Goal: Task Accomplishment & Management: Manage account settings

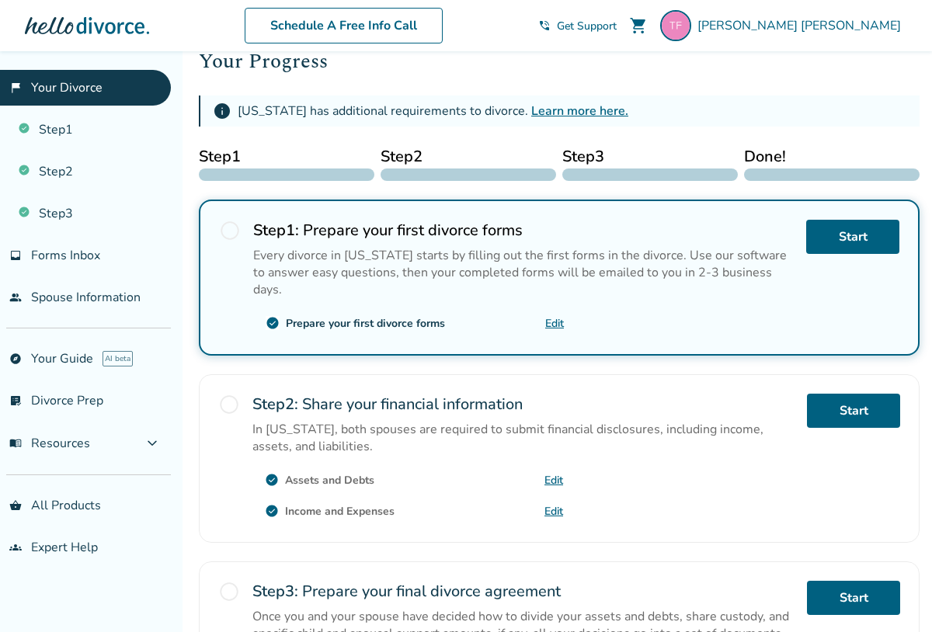
scroll to position [214, 0]
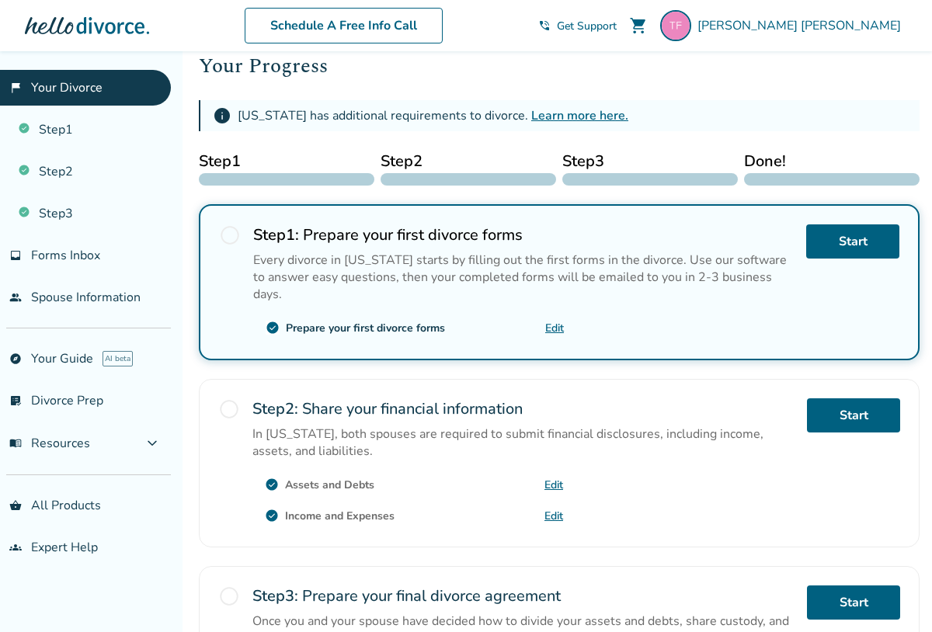
click at [531, 117] on link "Learn more here." at bounding box center [579, 115] width 97 height 17
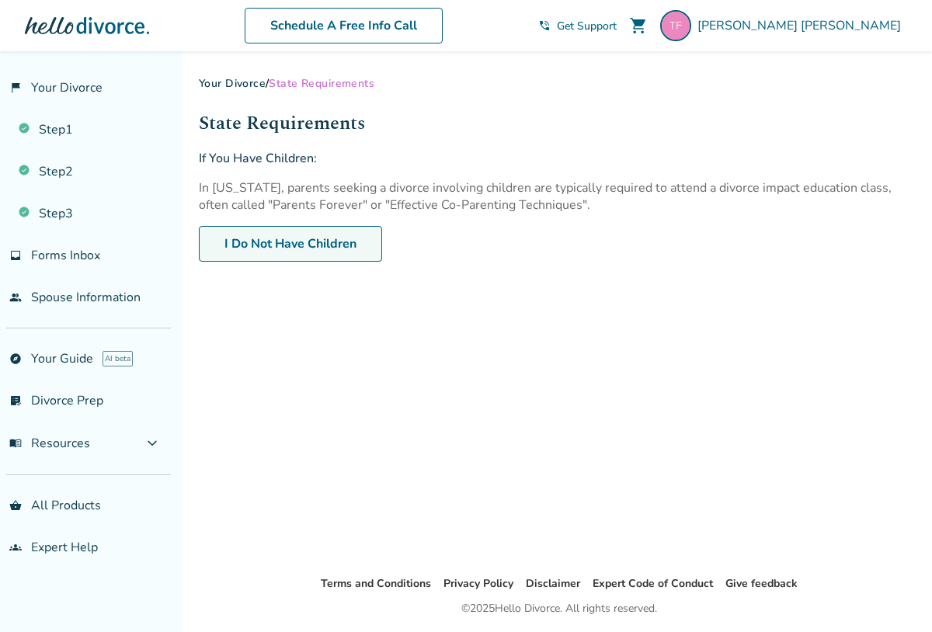
click at [347, 238] on button "I Do Not Have Children" at bounding box center [290, 244] width 183 height 36
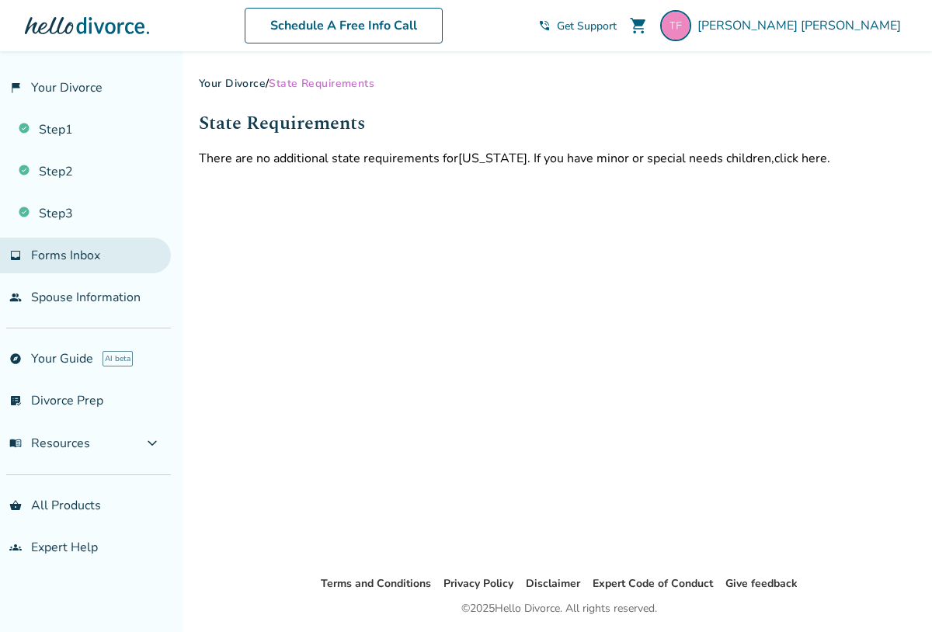
click at [63, 249] on span "Forms Inbox" at bounding box center [65, 255] width 69 height 17
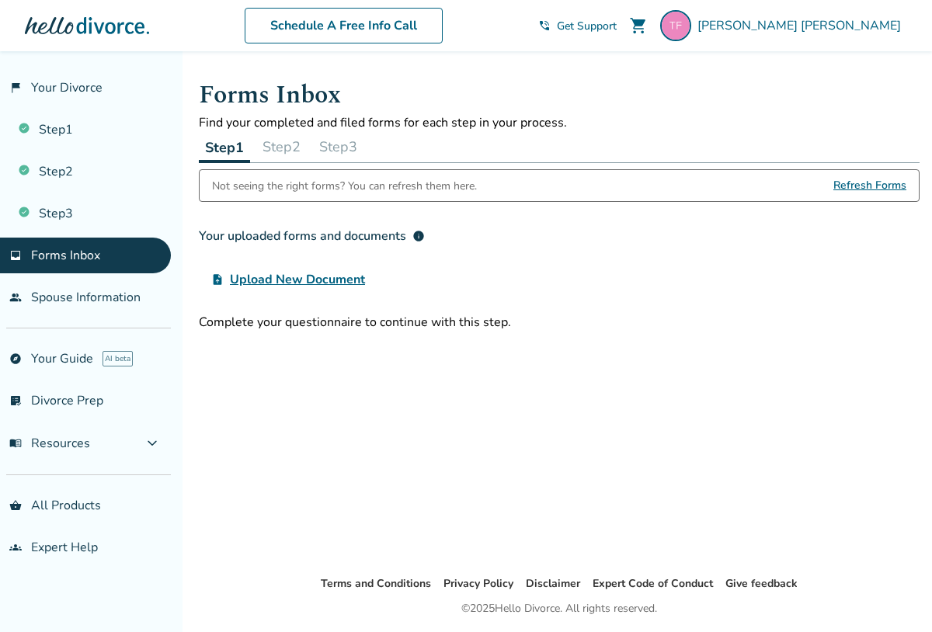
click at [260, 284] on span "Upload New Document" at bounding box center [297, 279] width 135 height 19
click at [0, 0] on input "upload_file Upload New Document" at bounding box center [0, 0] width 0 height 0
click at [283, 151] on button "Step 2" at bounding box center [281, 146] width 51 height 31
click at [329, 148] on button "Step 3" at bounding box center [338, 146] width 51 height 31
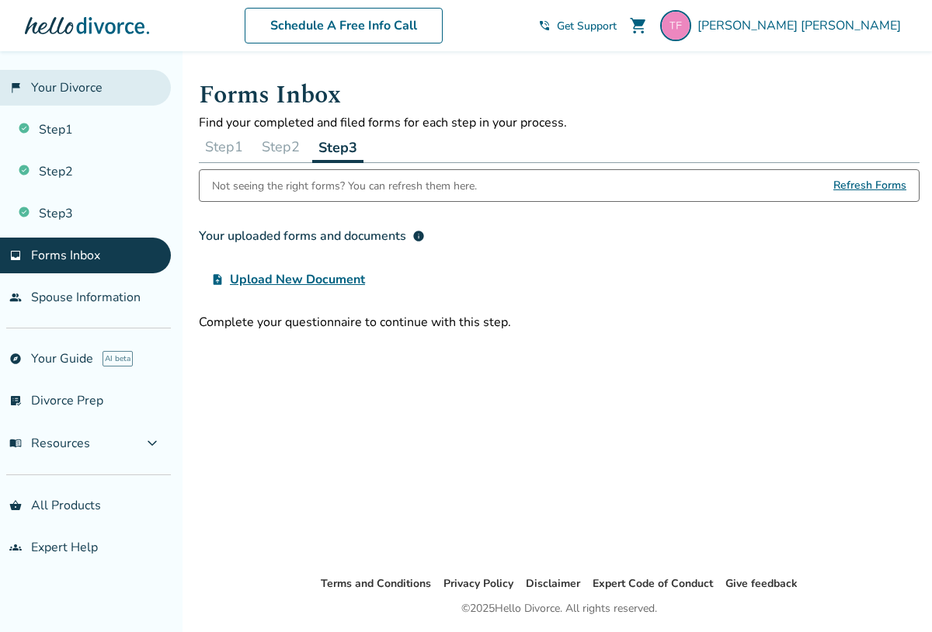
click at [54, 91] on link "flag_2 Your Divorce" at bounding box center [85, 88] width 171 height 36
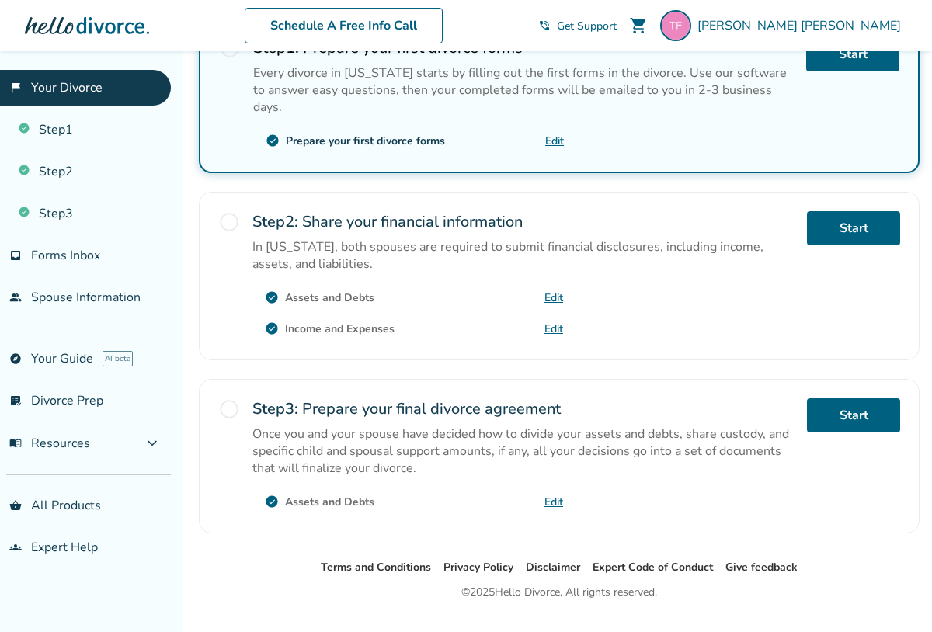
scroll to position [391, 0]
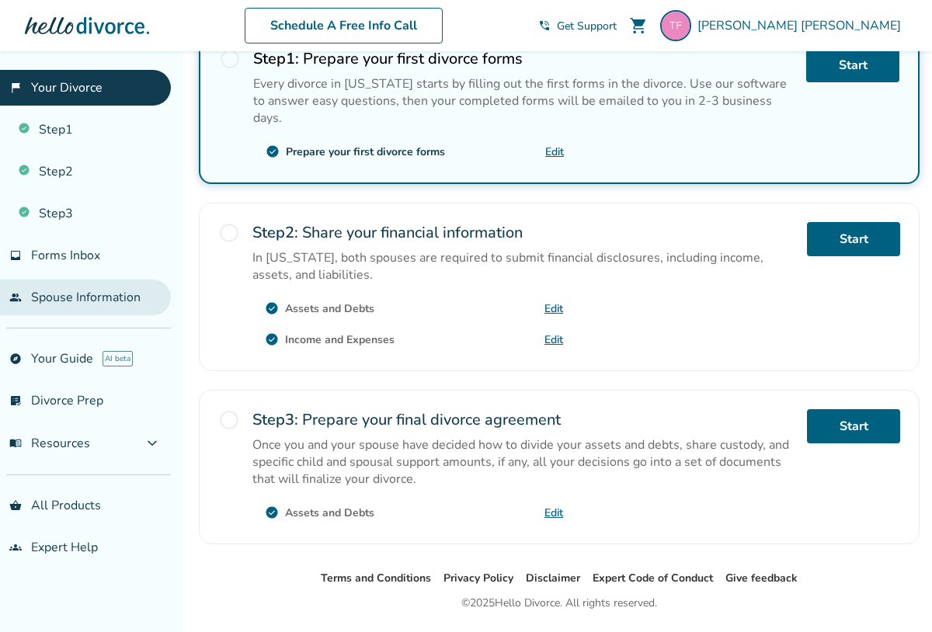
click at [96, 307] on link "people Spouse Information" at bounding box center [85, 298] width 171 height 36
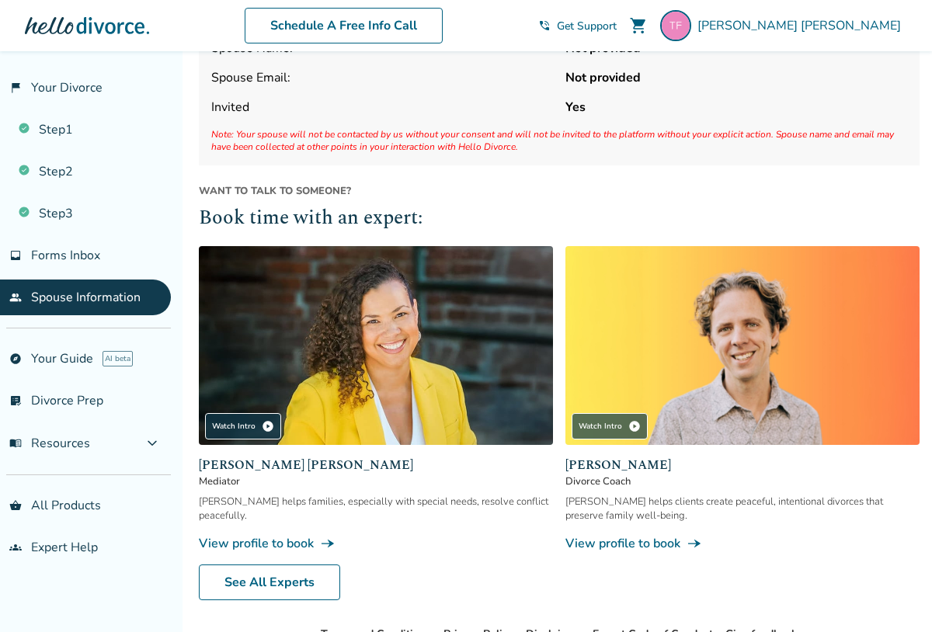
scroll to position [110, 0]
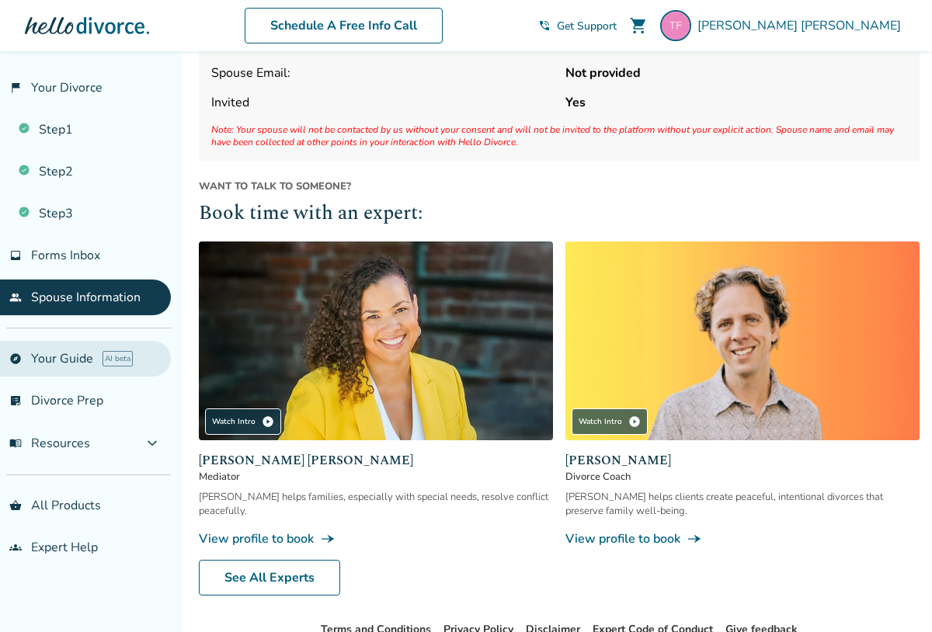
click at [77, 363] on link "explore Your Guide AI beta" at bounding box center [85, 359] width 171 height 36
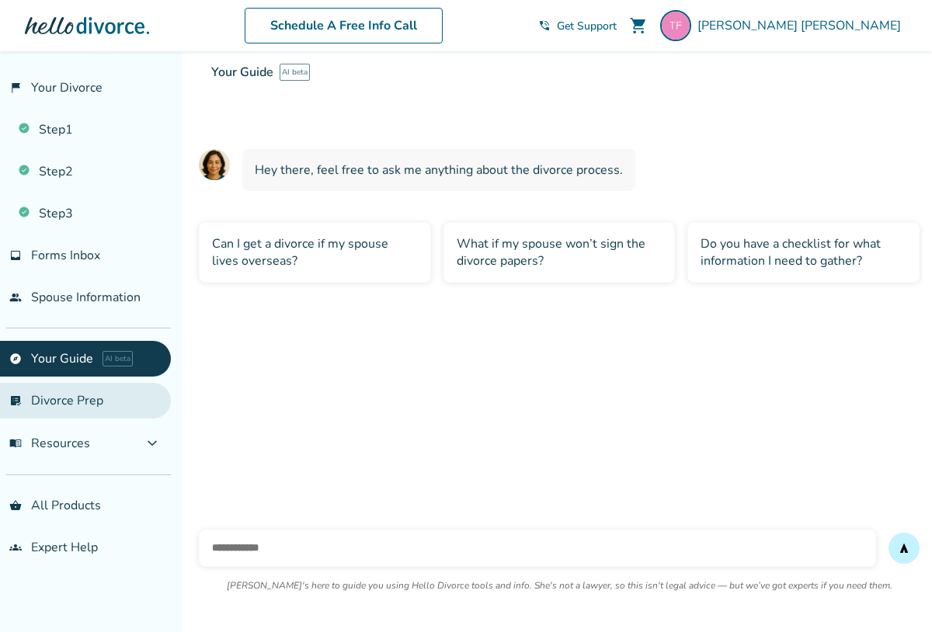
click at [64, 409] on link "list_alt_check Divorce Prep" at bounding box center [85, 401] width 171 height 36
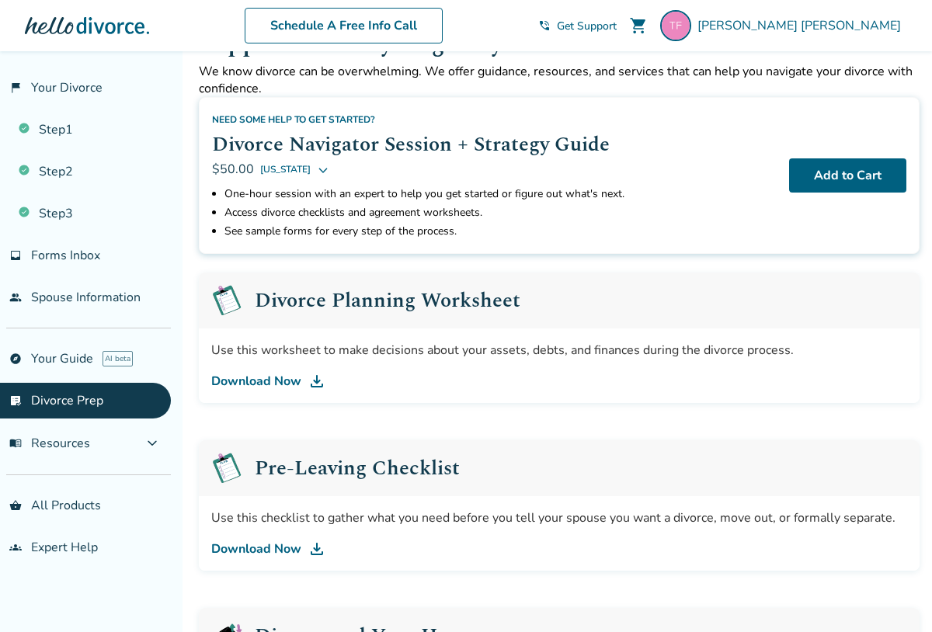
click at [255, 550] on link "Download Now" at bounding box center [559, 549] width 696 height 19
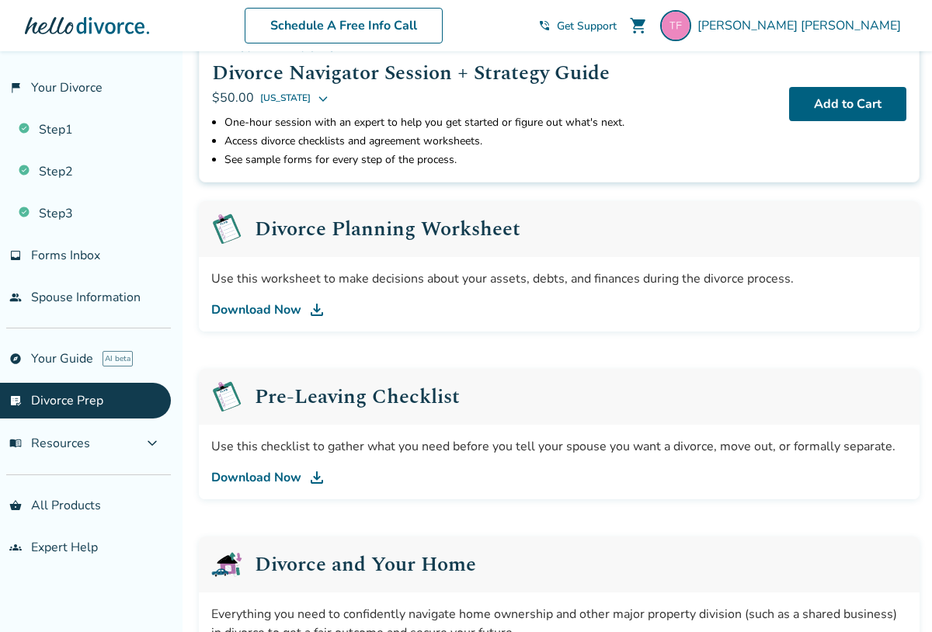
scroll to position [110, 0]
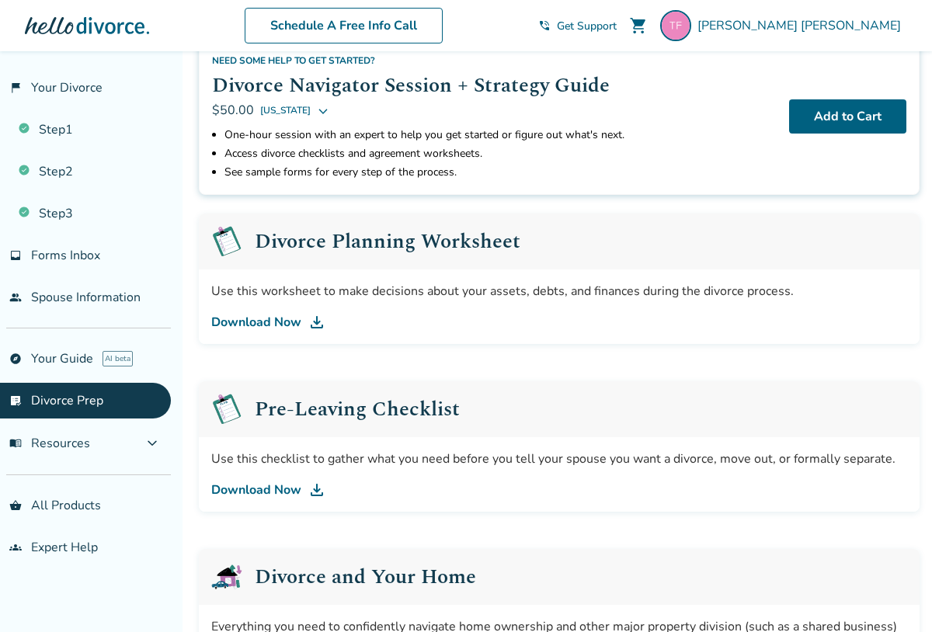
click at [360, 248] on h2 "Divorce Planning Worksheet" at bounding box center [388, 242] width 266 height 20
click at [249, 317] on link "Download Now" at bounding box center [559, 322] width 696 height 19
click at [54, 89] on link "flag_2 Your Divorce" at bounding box center [85, 88] width 171 height 36
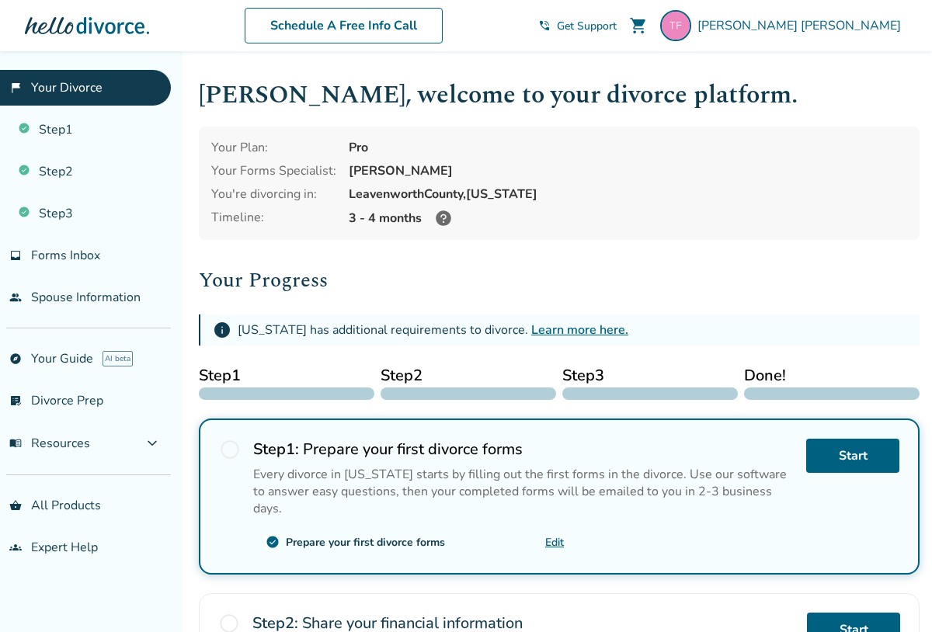
click at [563, 535] on link "Edit" at bounding box center [554, 542] width 19 height 15
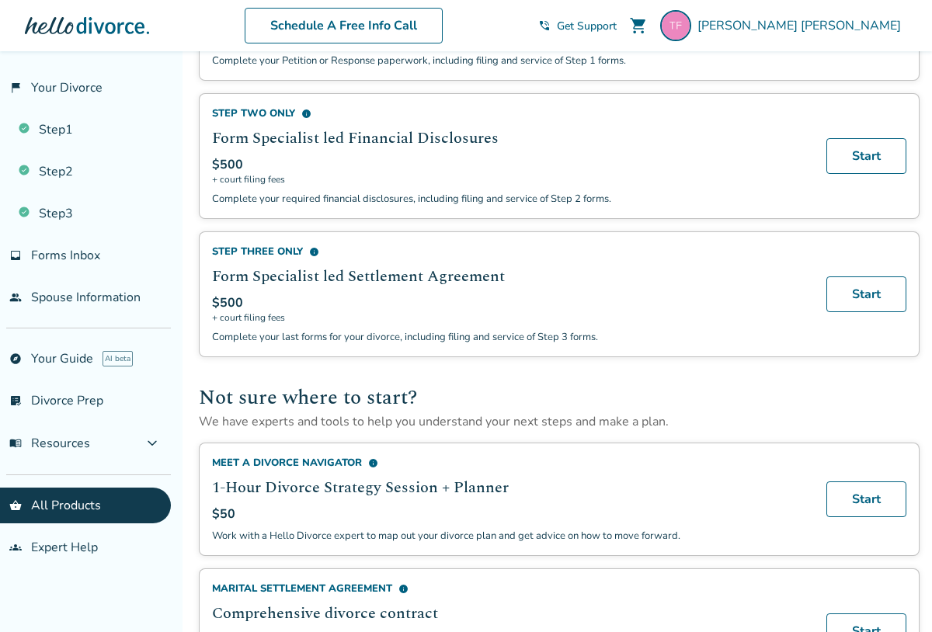
scroll to position [579, 0]
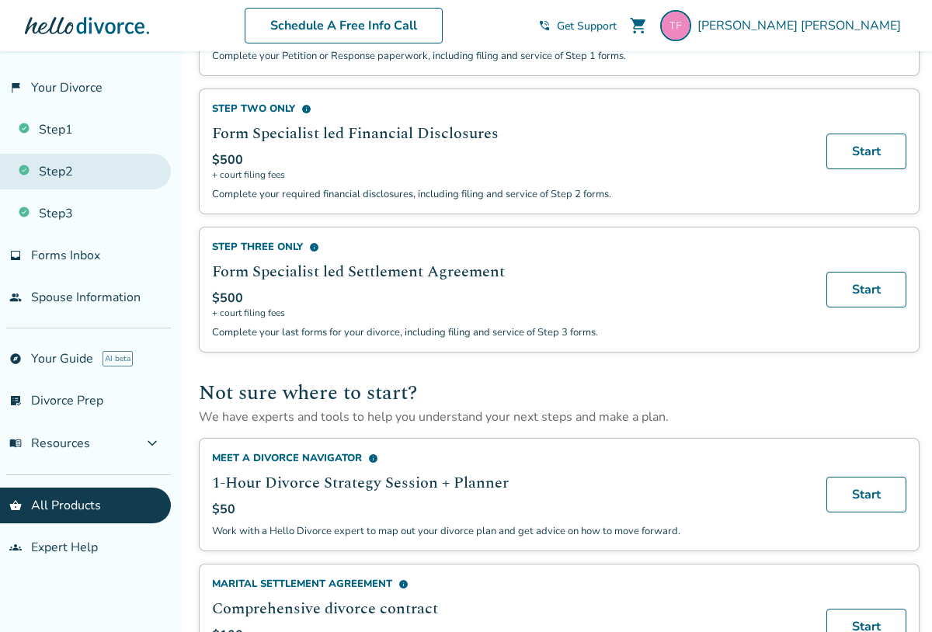
click at [44, 161] on link "Step 2" at bounding box center [85, 172] width 171 height 36
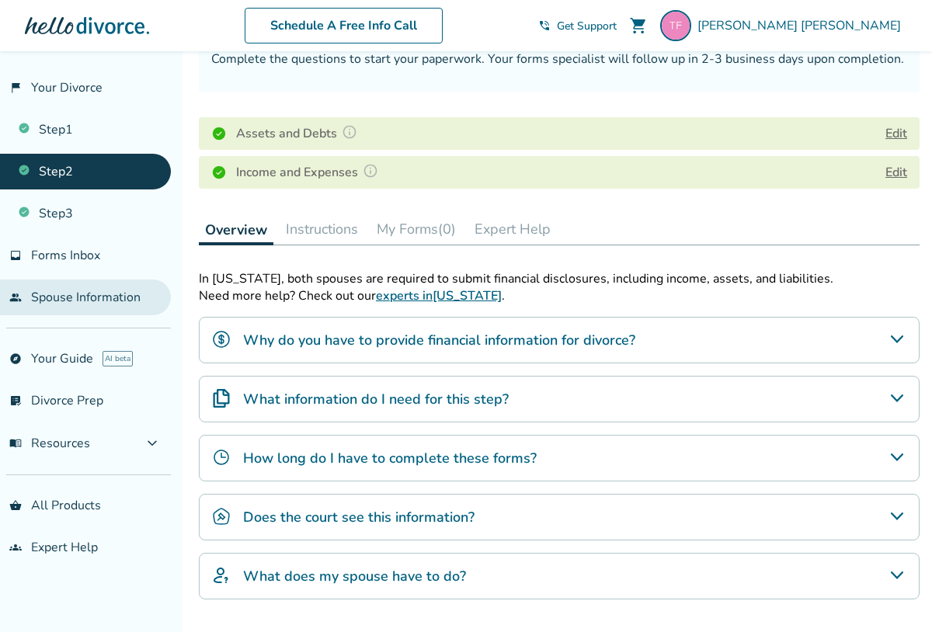
scroll to position [266, 0]
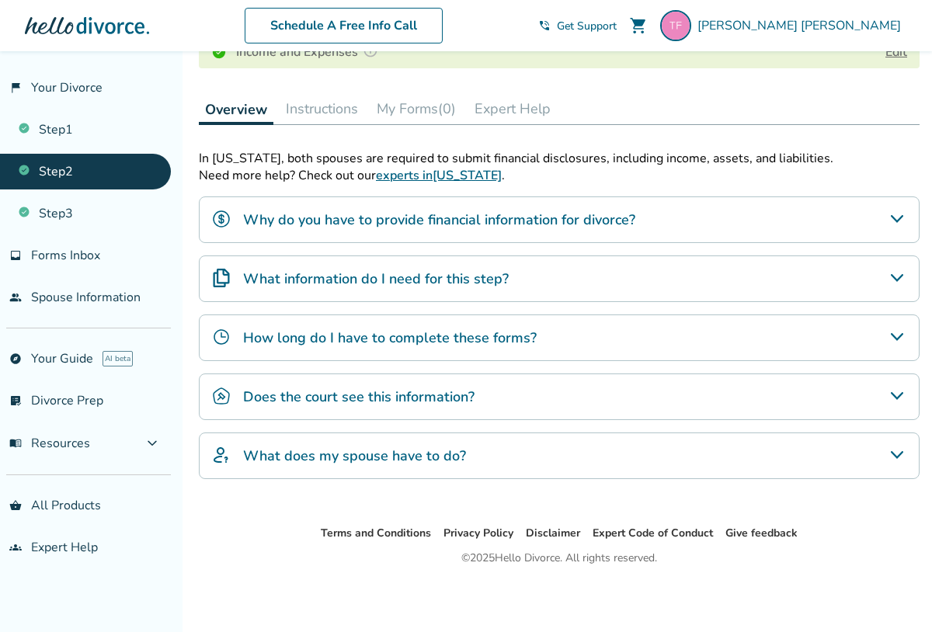
click at [280, 283] on h4 "What information do I need for this step?" at bounding box center [376, 279] width 266 height 20
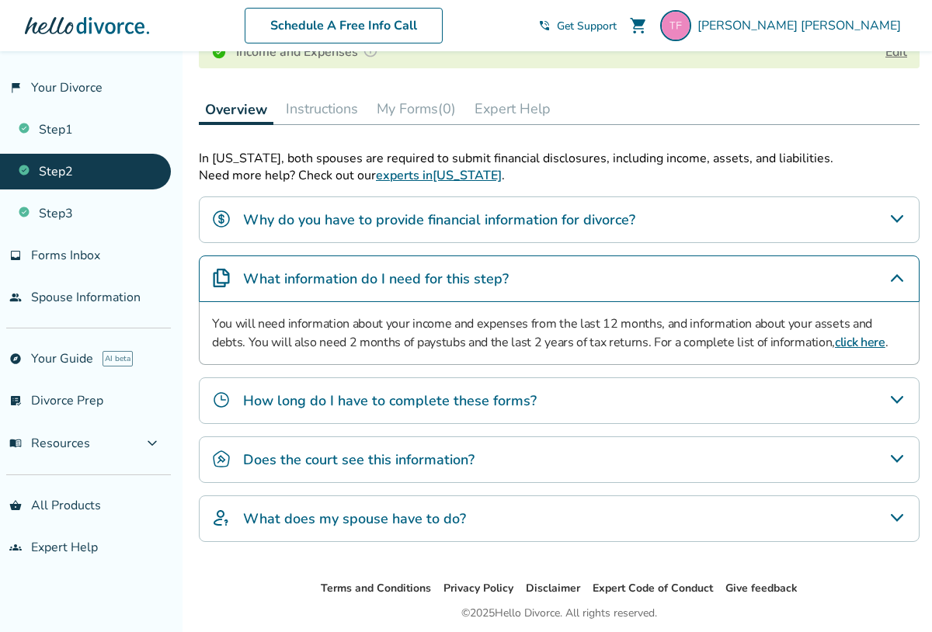
click at [312, 517] on h4 "What does my spouse have to do?" at bounding box center [354, 519] width 223 height 20
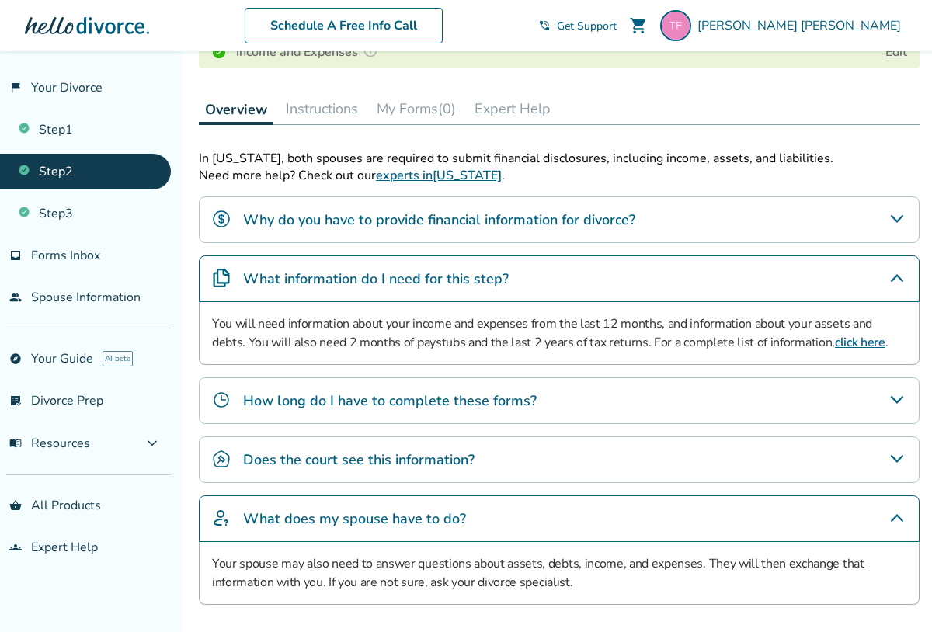
click at [396, 106] on button "My Forms (0)" at bounding box center [417, 108] width 92 height 31
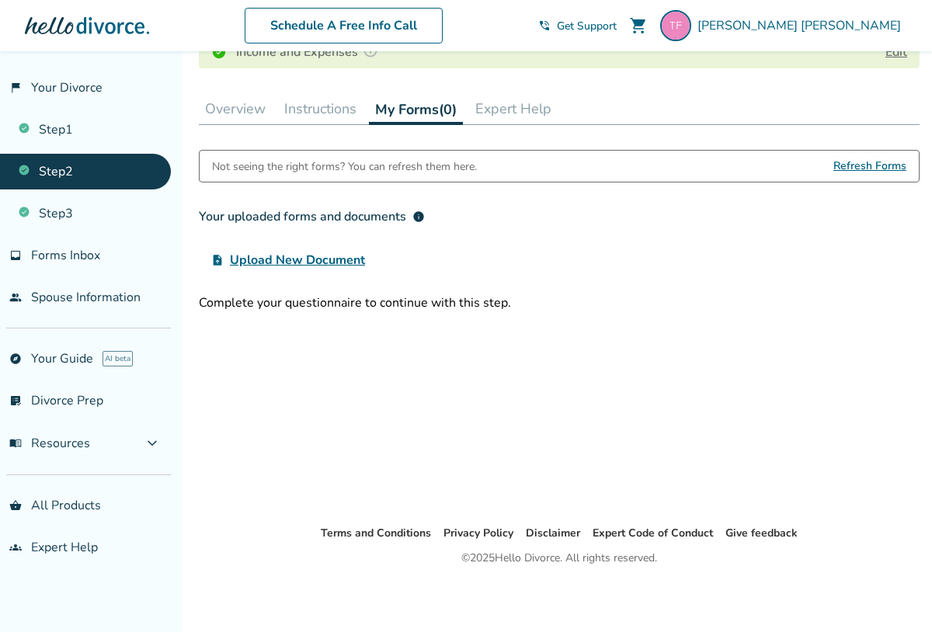
click at [331, 110] on button "Instructions" at bounding box center [320, 108] width 85 height 31
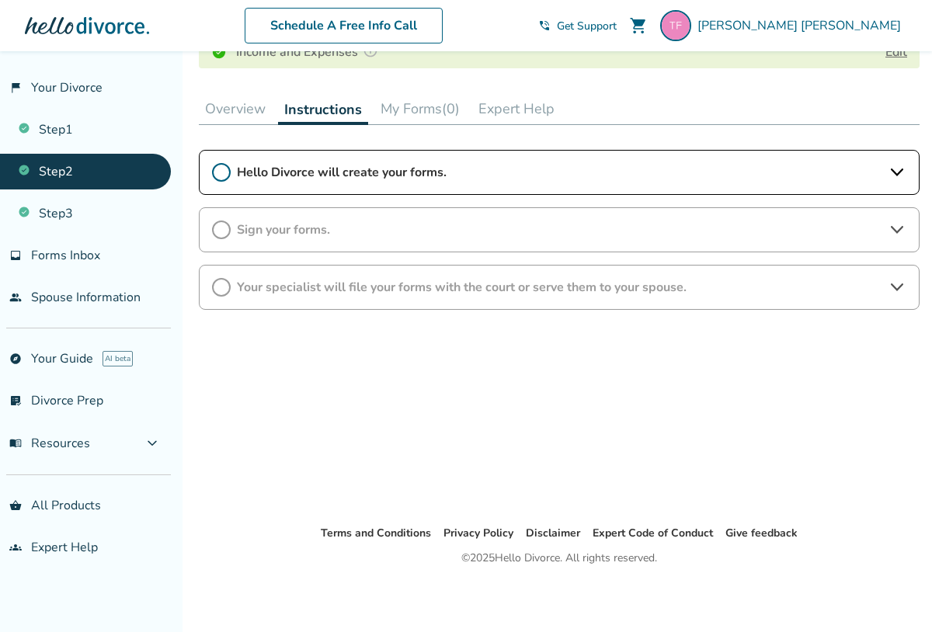
click at [227, 169] on icon at bounding box center [221, 172] width 19 height 19
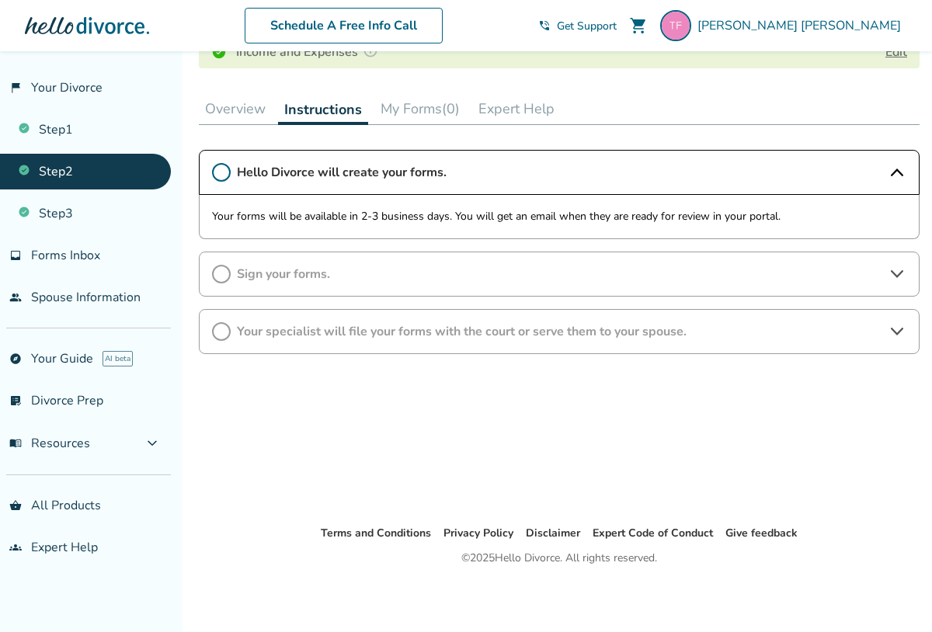
click at [221, 172] on icon at bounding box center [221, 172] width 19 height 19
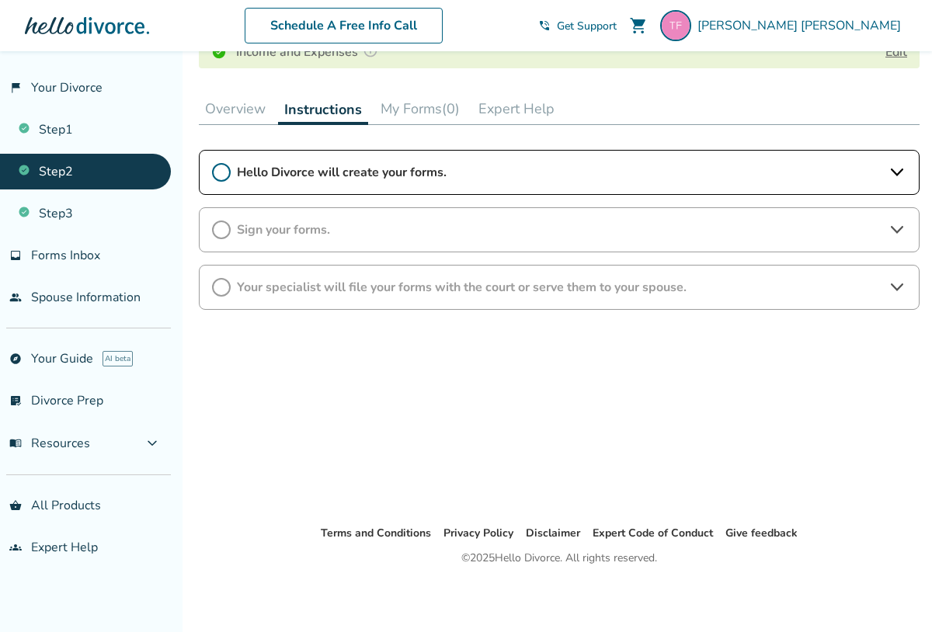
click at [221, 172] on icon at bounding box center [221, 172] width 19 height 19
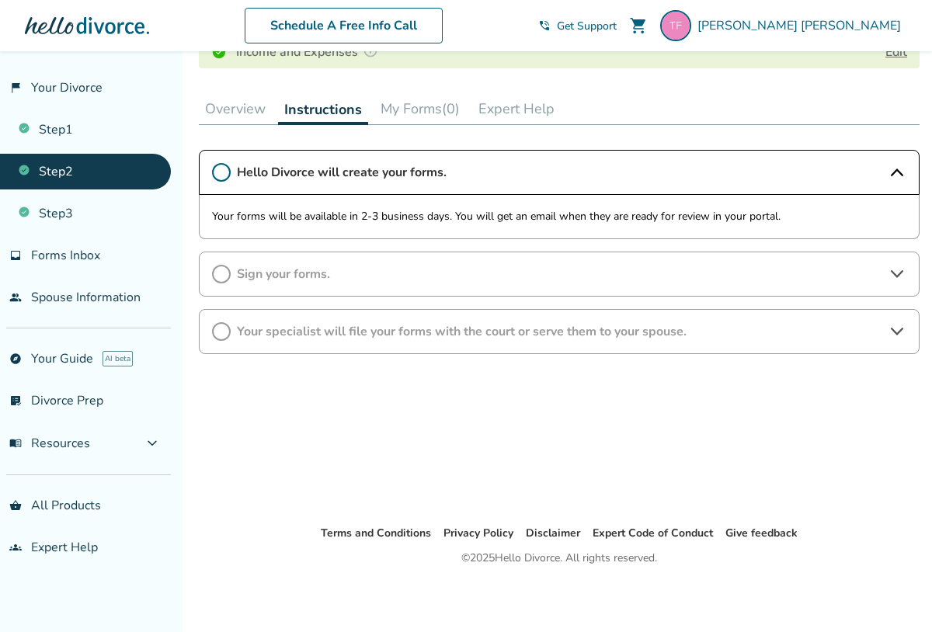
click at [216, 266] on circle at bounding box center [221, 274] width 17 height 17
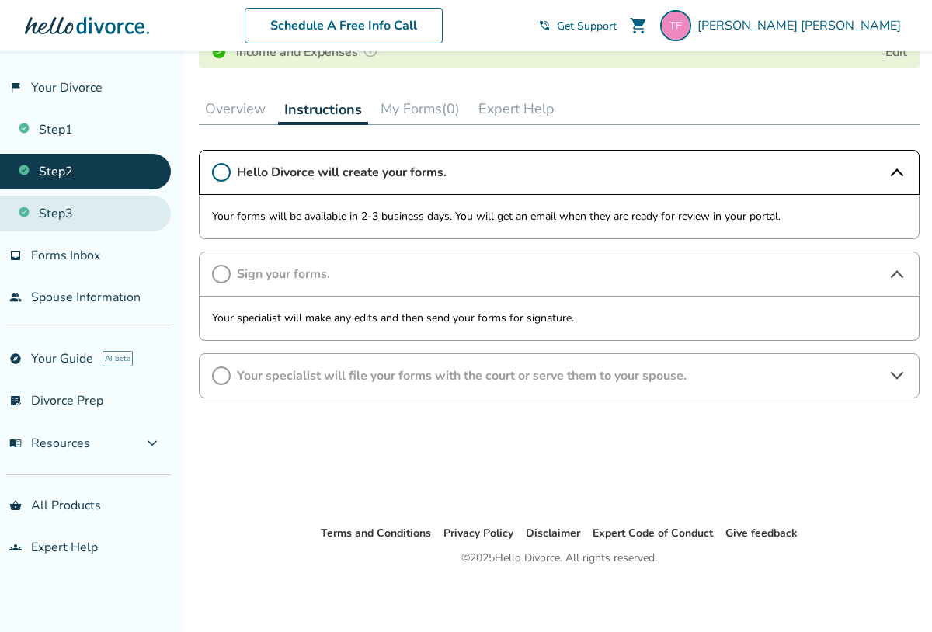
click at [85, 211] on link "Step 3" at bounding box center [85, 214] width 171 height 36
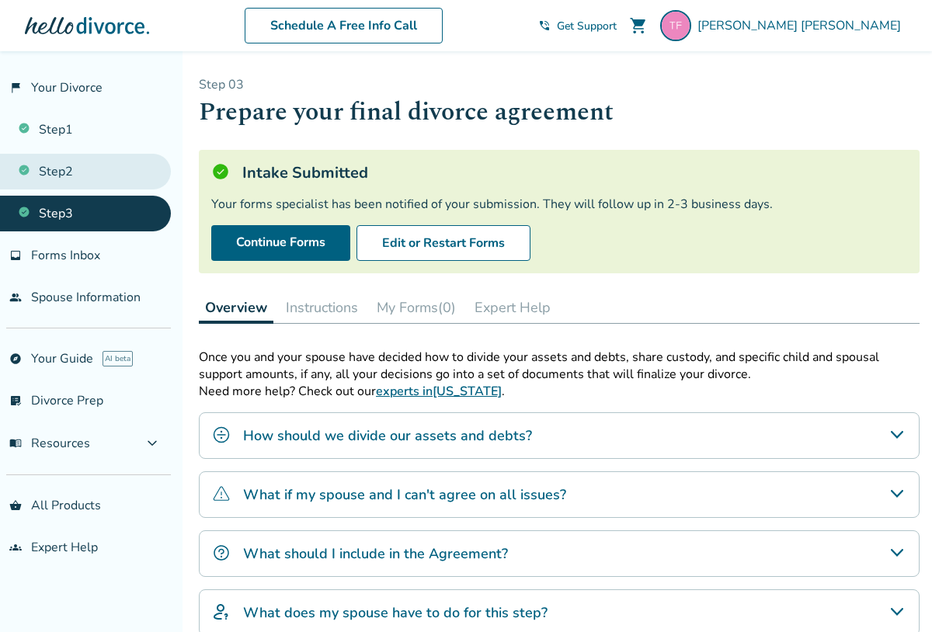
click at [43, 177] on link "Step 2" at bounding box center [85, 172] width 171 height 36
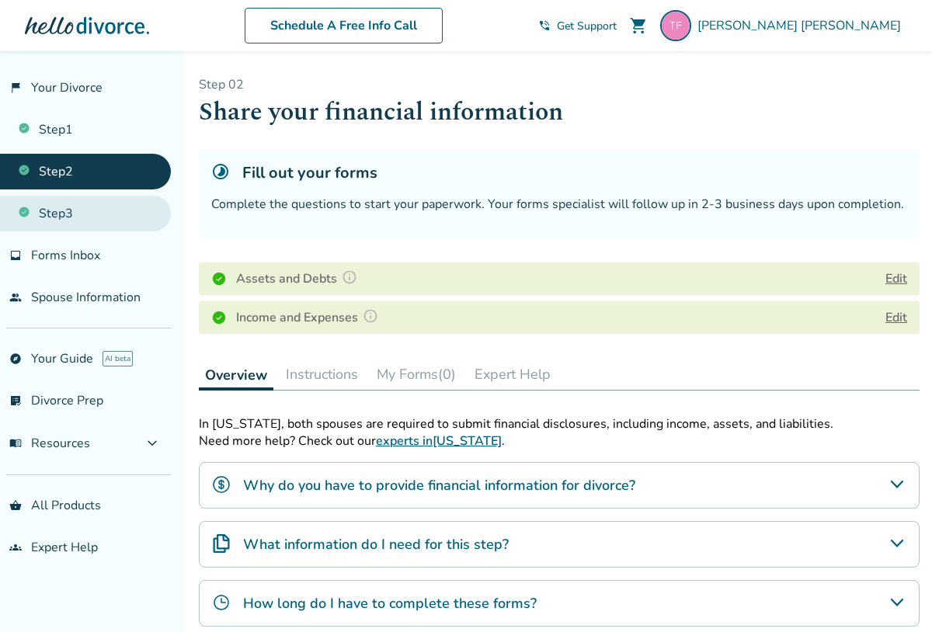
click at [48, 217] on link "Step 3" at bounding box center [85, 214] width 171 height 36
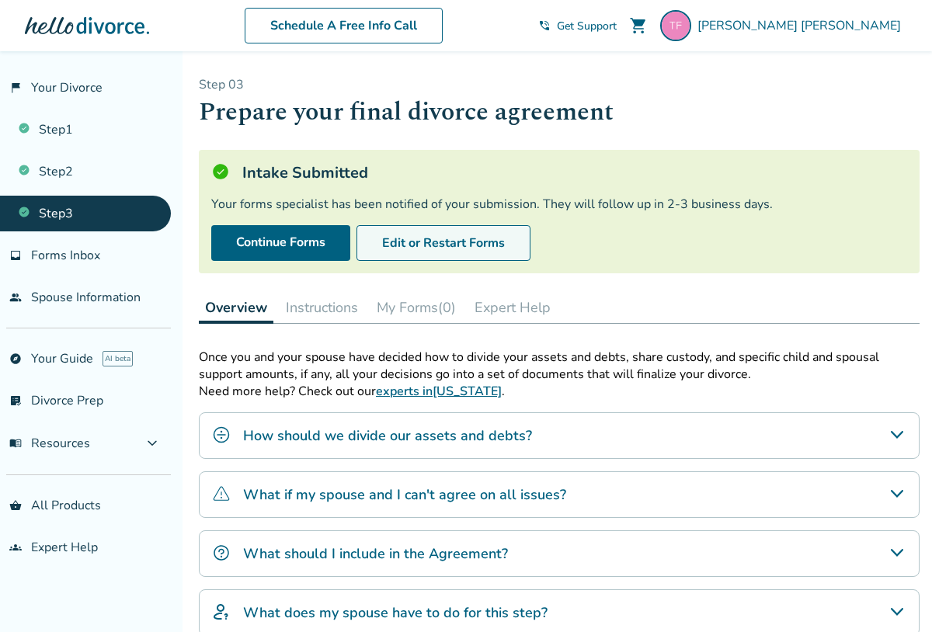
click at [431, 236] on button "Edit or Restart Forms" at bounding box center [444, 243] width 174 height 36
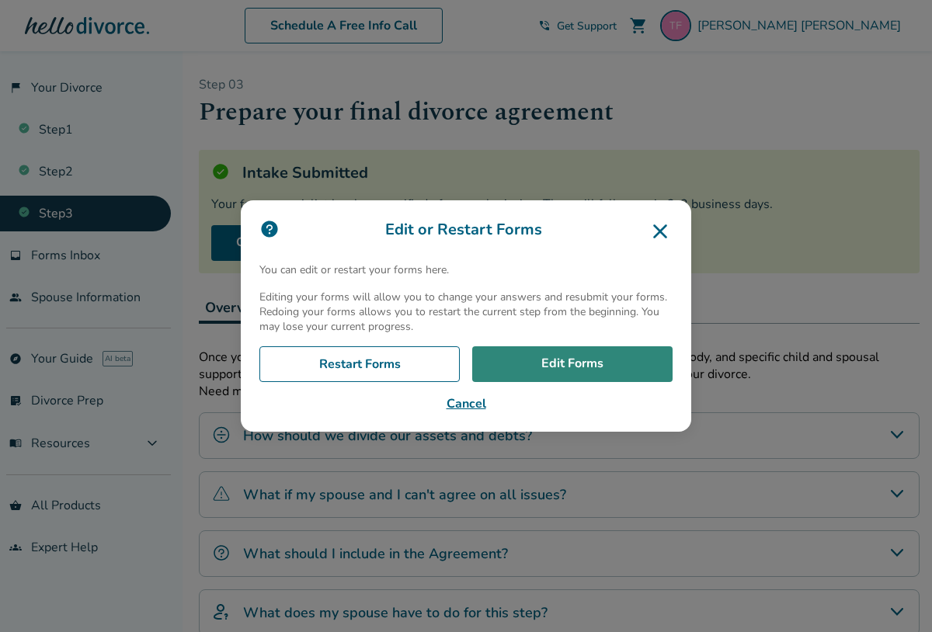
click at [536, 363] on link "Edit Forms" at bounding box center [572, 365] width 200 height 36
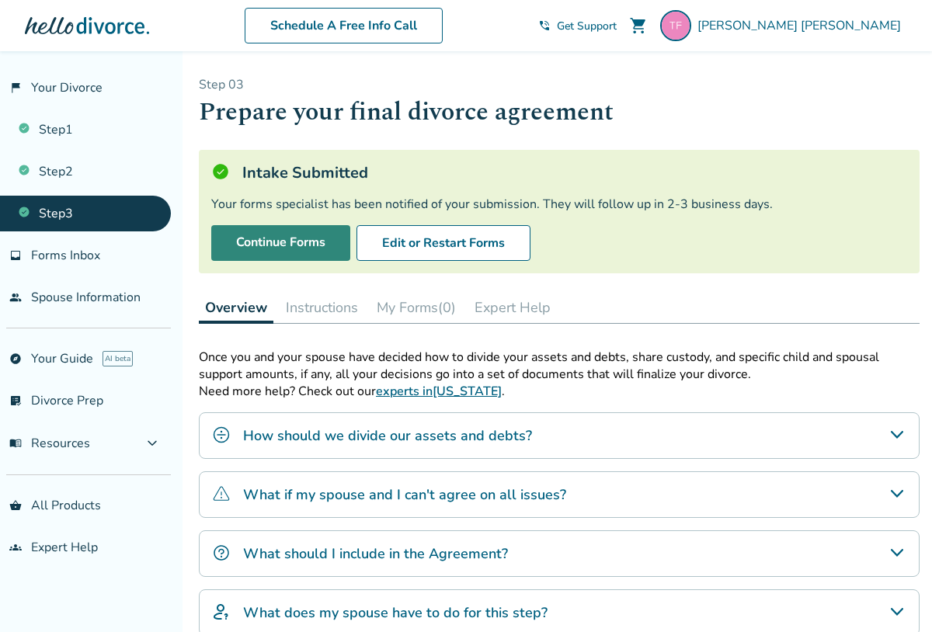
click at [289, 240] on link "Continue Forms" at bounding box center [280, 243] width 139 height 36
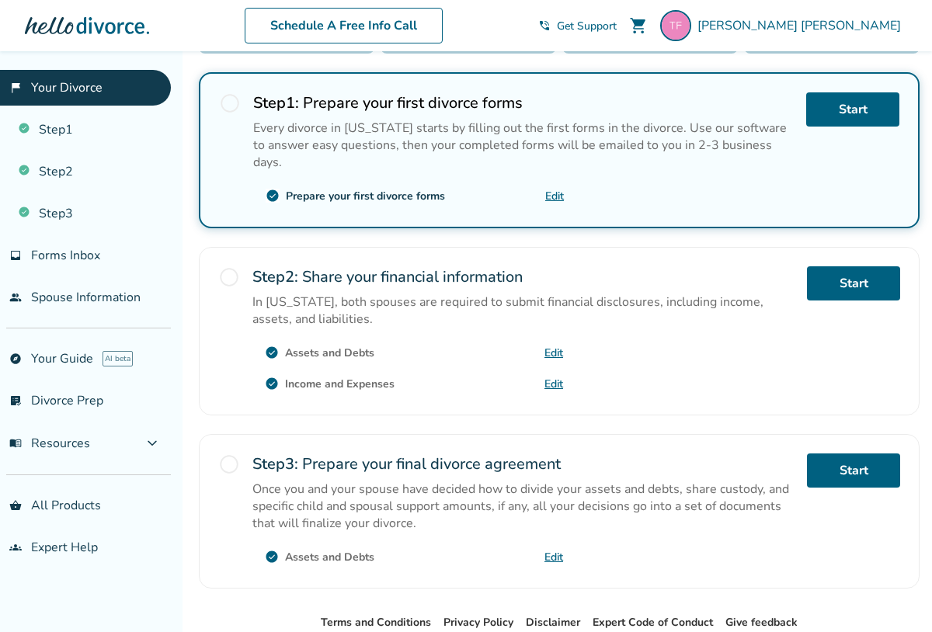
scroll to position [415, 0]
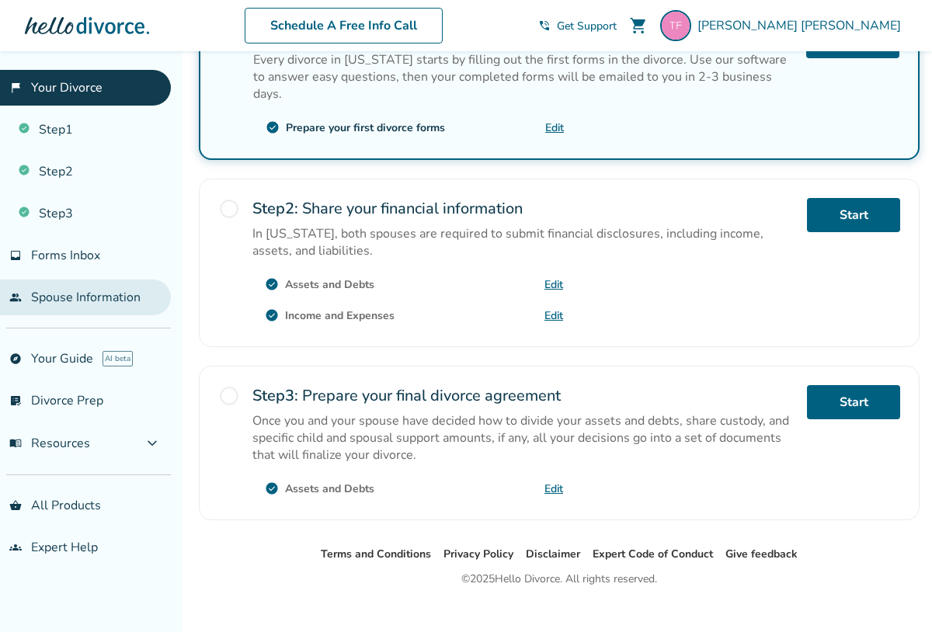
click at [56, 299] on link "people Spouse Information" at bounding box center [85, 298] width 171 height 36
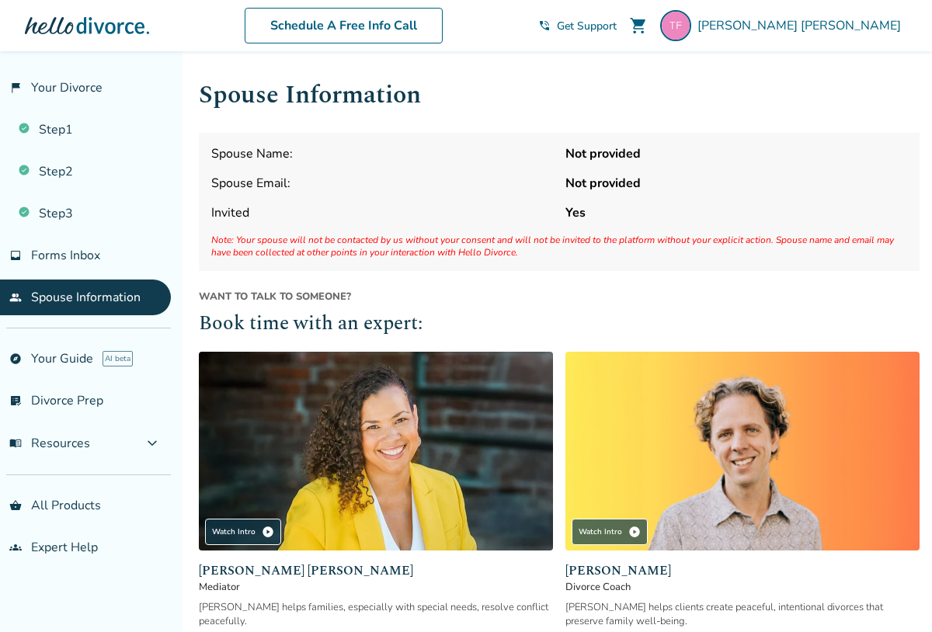
click at [99, 293] on link "people Spouse Information" at bounding box center [85, 298] width 171 height 36
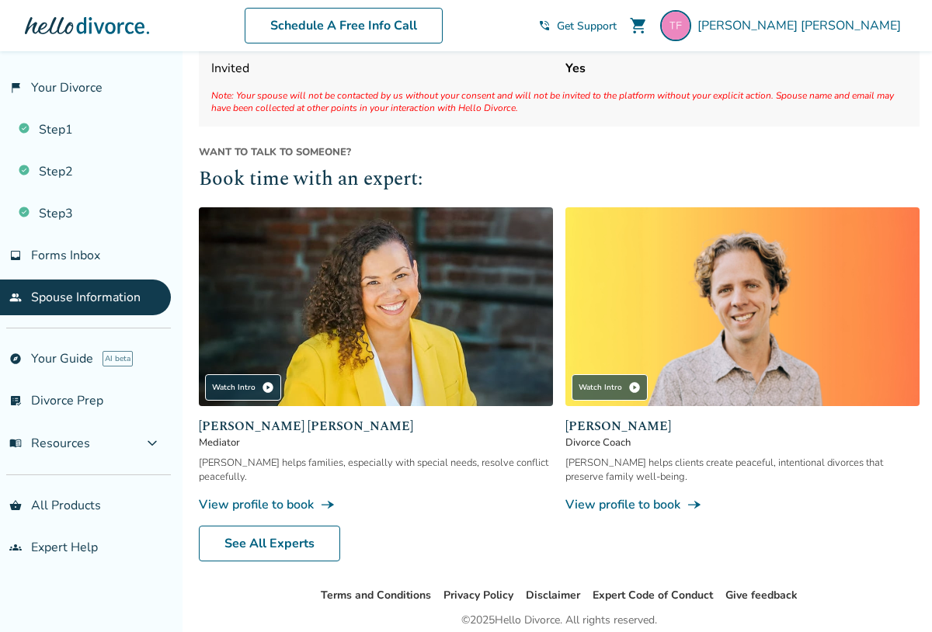
scroll to position [204, 0]
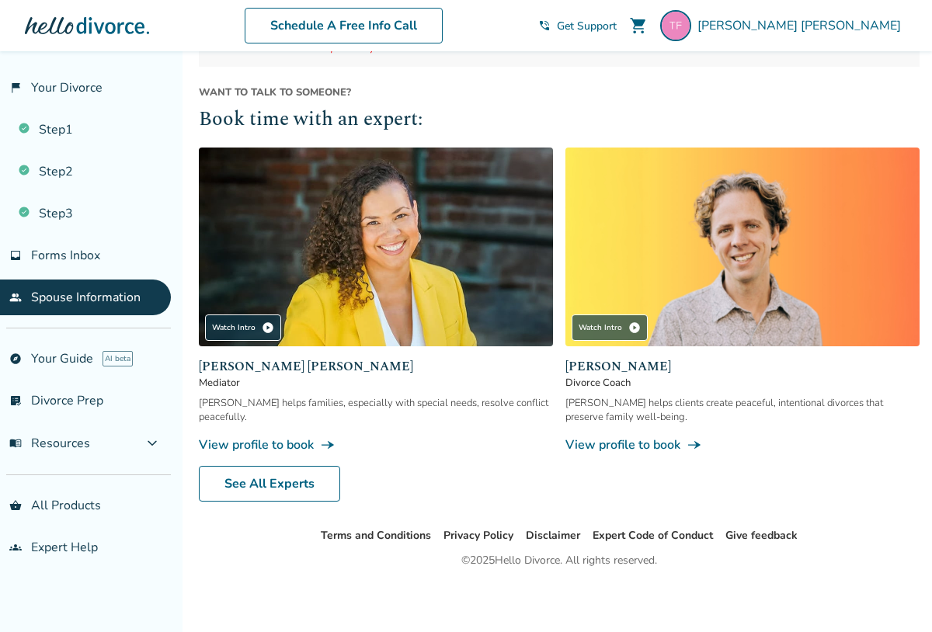
click at [296, 443] on link "View profile to book line_end_arrow_notch" at bounding box center [376, 445] width 354 height 17
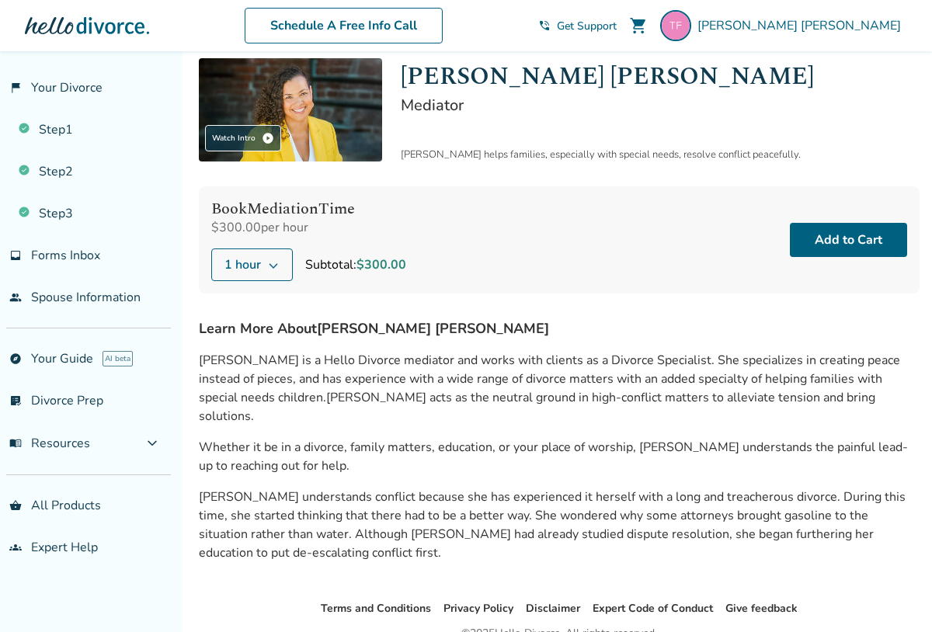
scroll to position [108, 0]
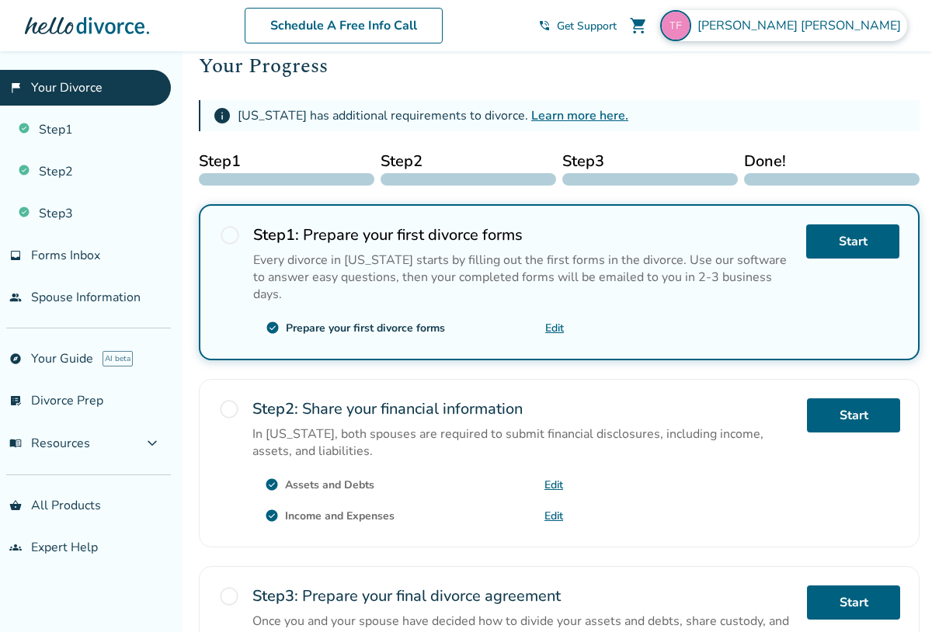
click at [824, 23] on span "[PERSON_NAME]" at bounding box center [803, 25] width 210 height 17
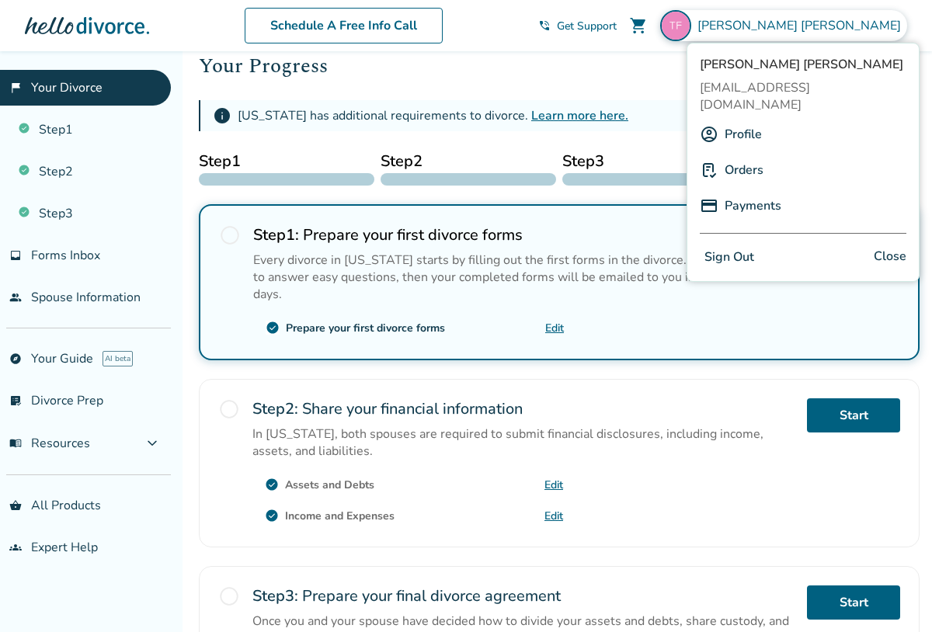
click at [762, 121] on div "Profile" at bounding box center [803, 135] width 207 height 30
click at [733, 120] on link "Profile" at bounding box center [743, 135] width 37 height 30
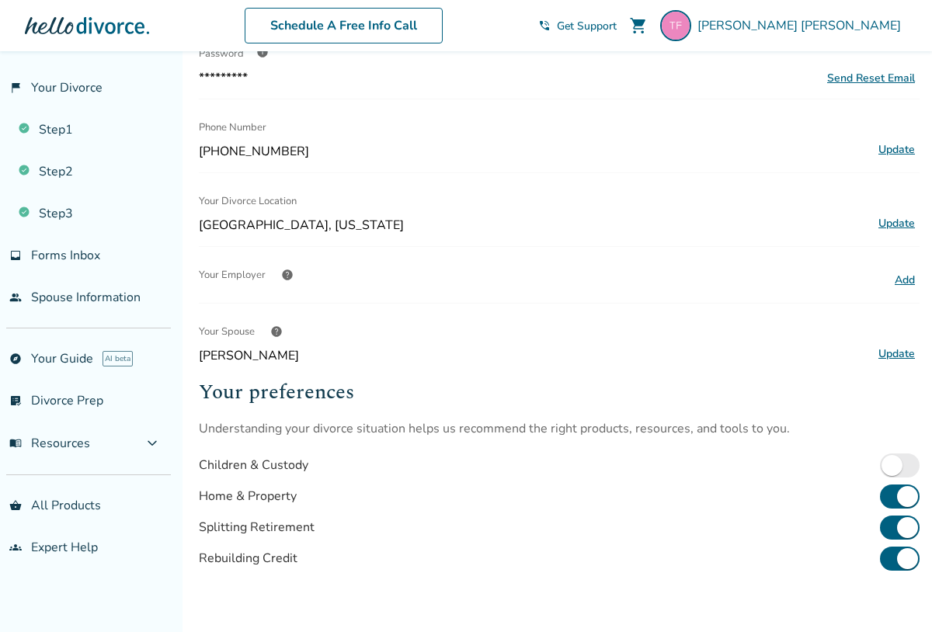
scroll to position [239, 0]
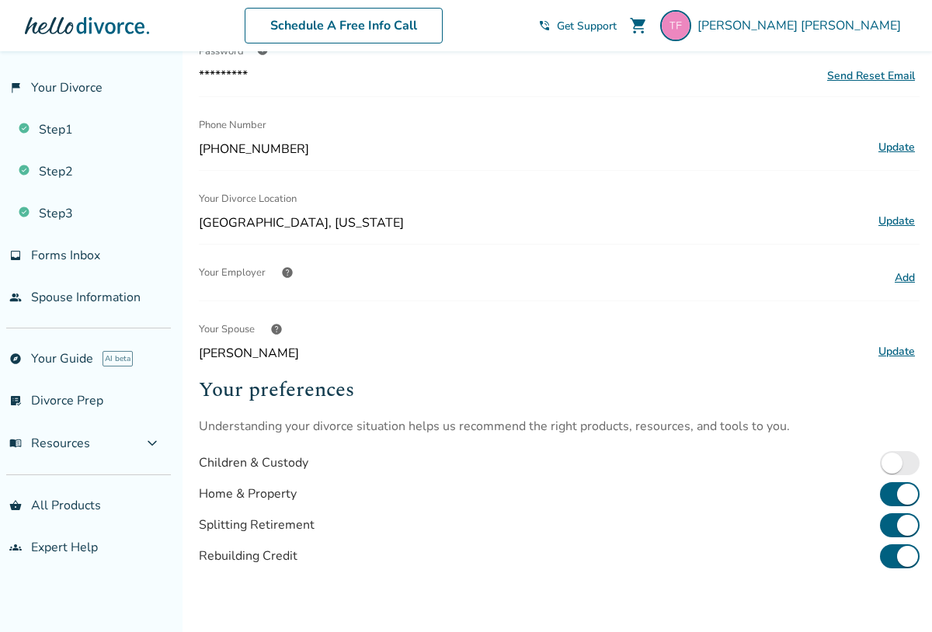
click at [883, 218] on button "Update" at bounding box center [897, 221] width 46 height 20
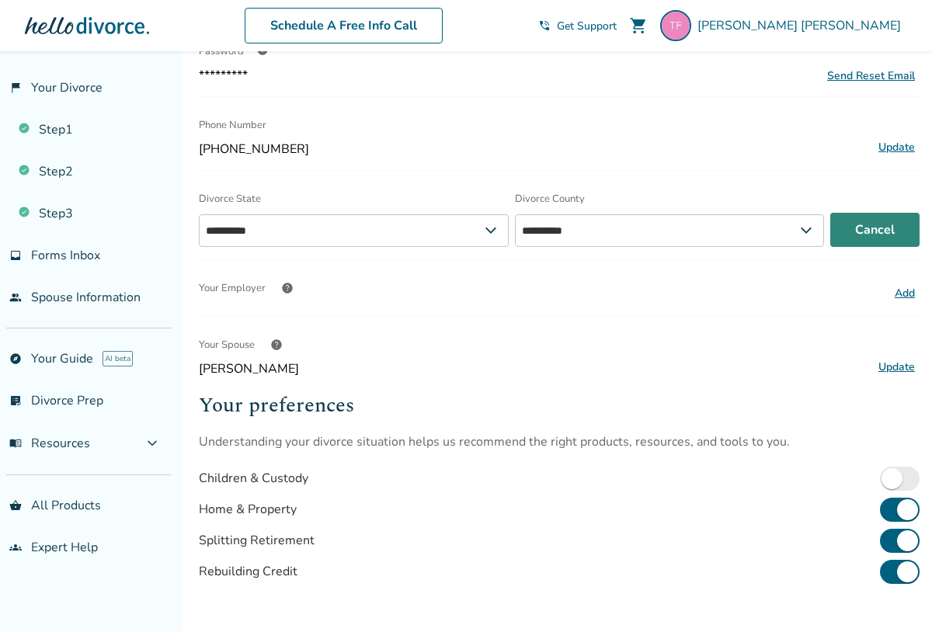
select select "**"
select select "**********"
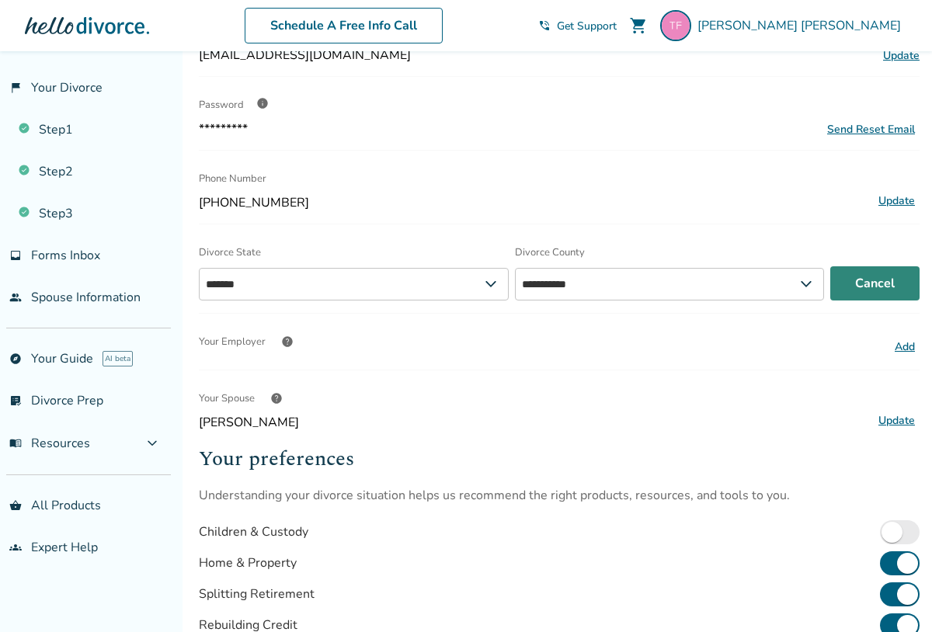
scroll to position [190, 0]
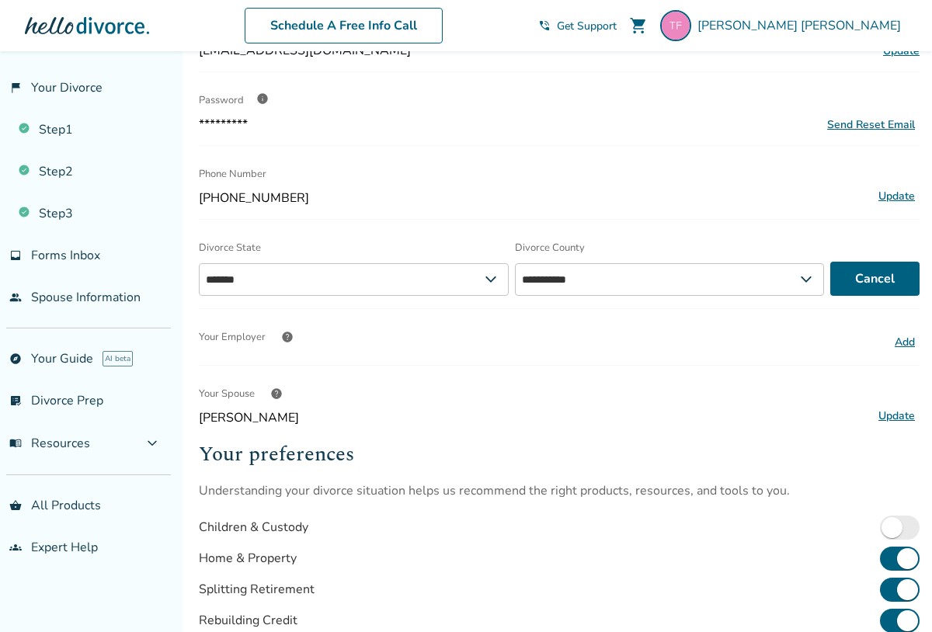
click at [906, 342] on button "Add" at bounding box center [905, 343] width 30 height 20
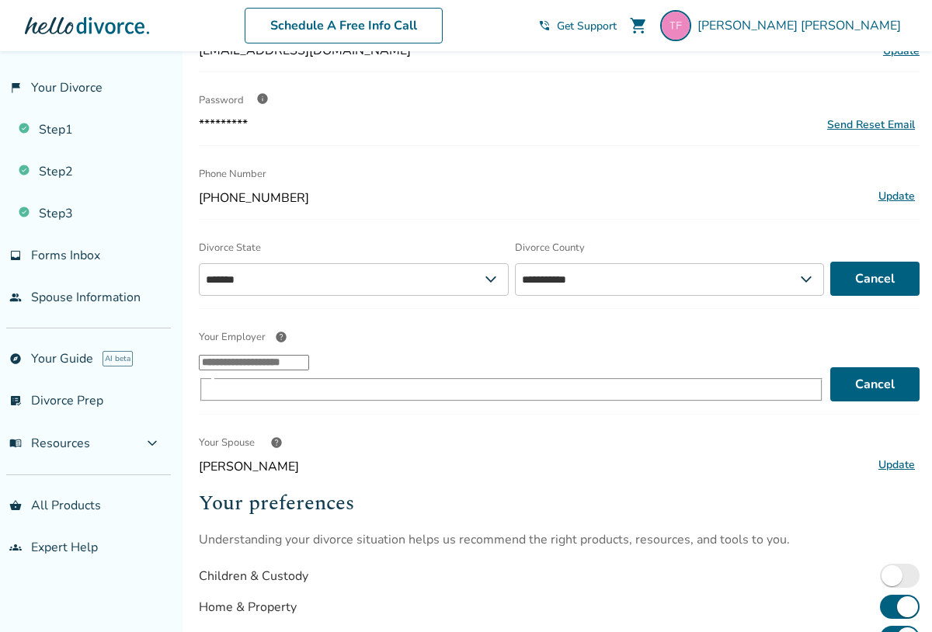
click at [309, 365] on input "Your Employer help ​" at bounding box center [254, 363] width 110 height 16
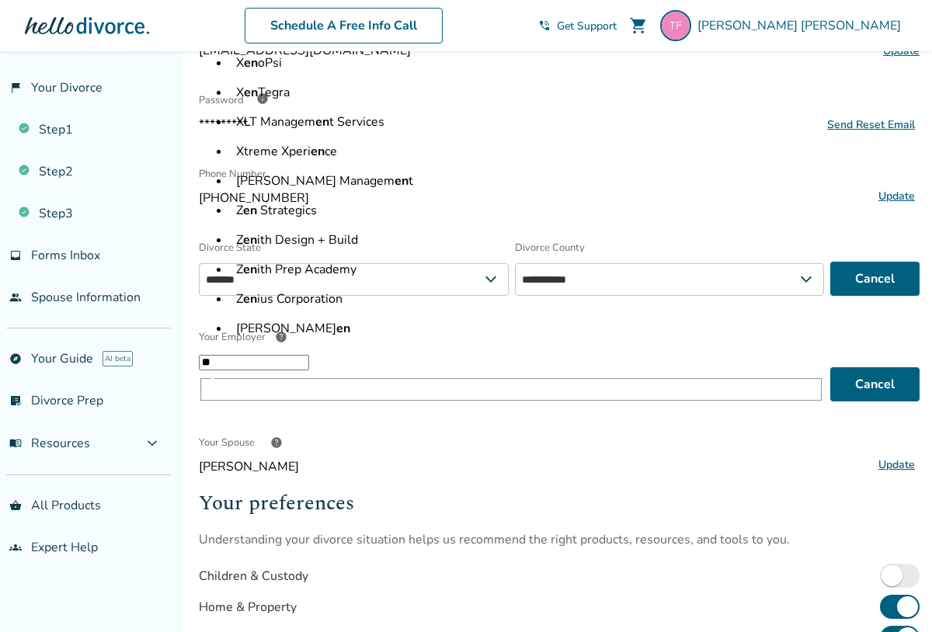
type input "*"
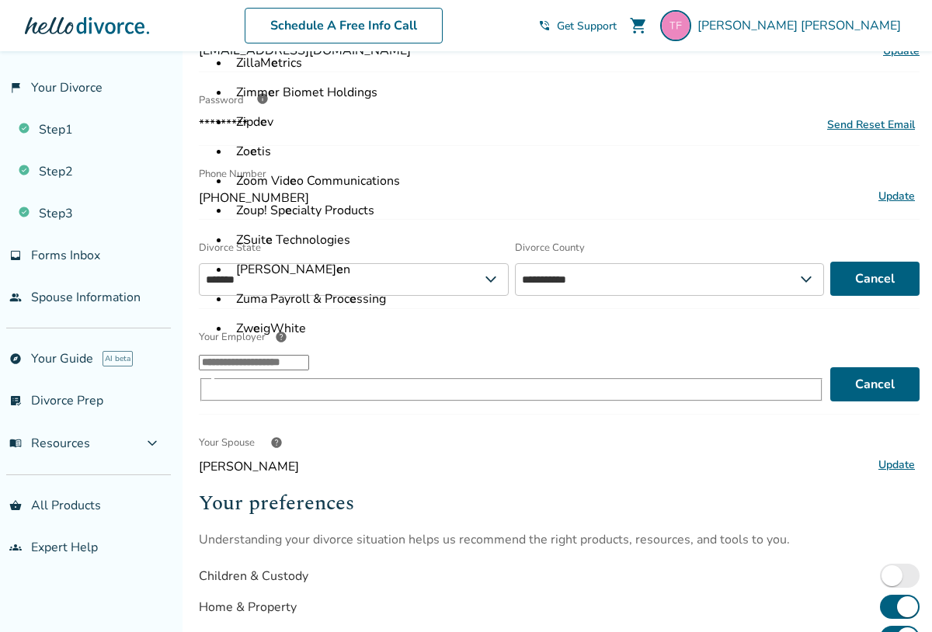
type input "*"
click at [290, 371] on input "Your Employer help ​ #1 Garag e Door 10 to 1 Public R e lations 10P e arls 10xT…" at bounding box center [254, 363] width 110 height 16
click at [291, 366] on input "Your Employer help ​ #1 Garag e Door 10 to 1 Public R e lations 10P e arls 10xT…" at bounding box center [254, 363] width 110 height 16
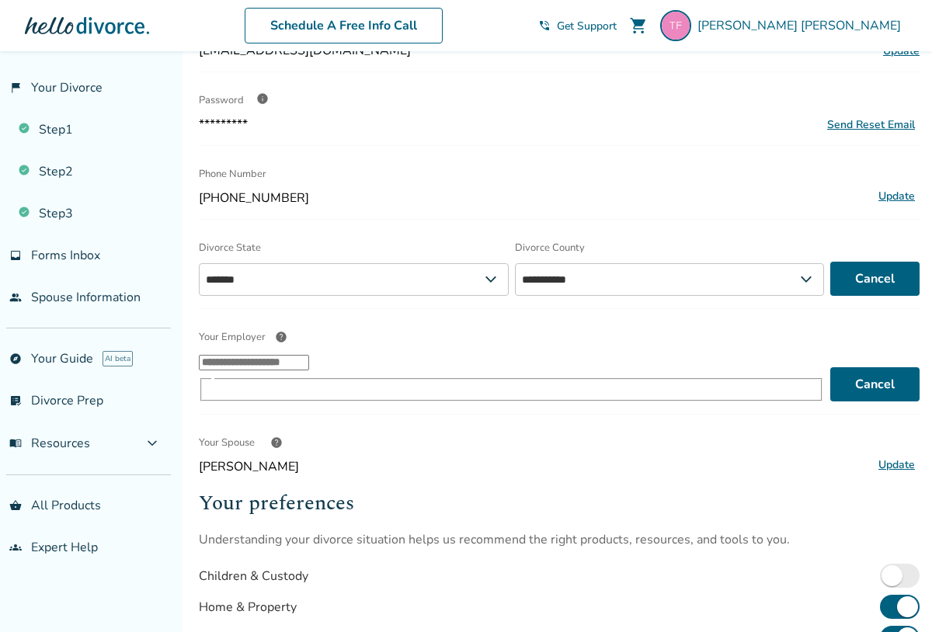
click at [268, 369] on input "Your Employer help ​" at bounding box center [254, 363] width 110 height 16
type input "**********"
click at [481, 467] on div "**********" at bounding box center [559, 333] width 721 height 892
click at [480, 381] on div "​" at bounding box center [511, 377] width 625 height 49
type input "**********"
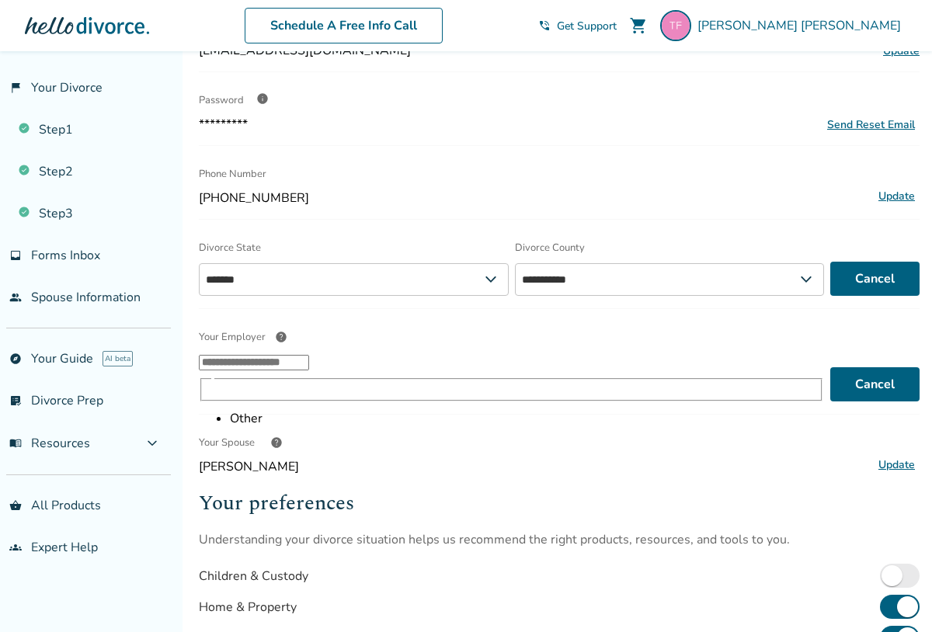
click at [574, 488] on h2 "Your preferences" at bounding box center [559, 503] width 721 height 31
click at [309, 366] on input "Your Employer help ​" at bounding box center [254, 363] width 110 height 16
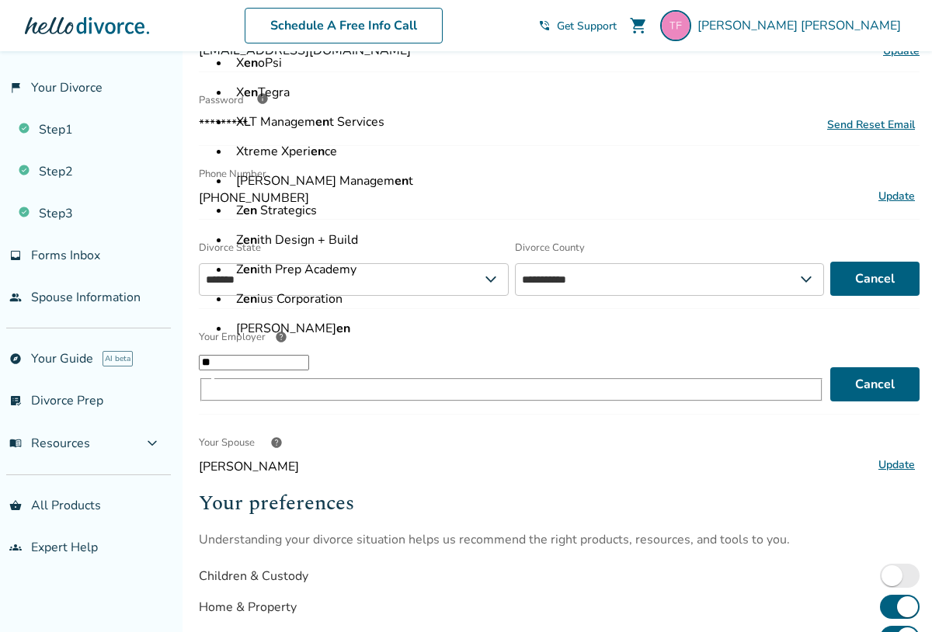
type input "*"
click at [309, 371] on input "Your Employer help ​ 1st Choice Construction Managem en t 24 Sev en 360 Tal en …" at bounding box center [254, 363] width 110 height 16
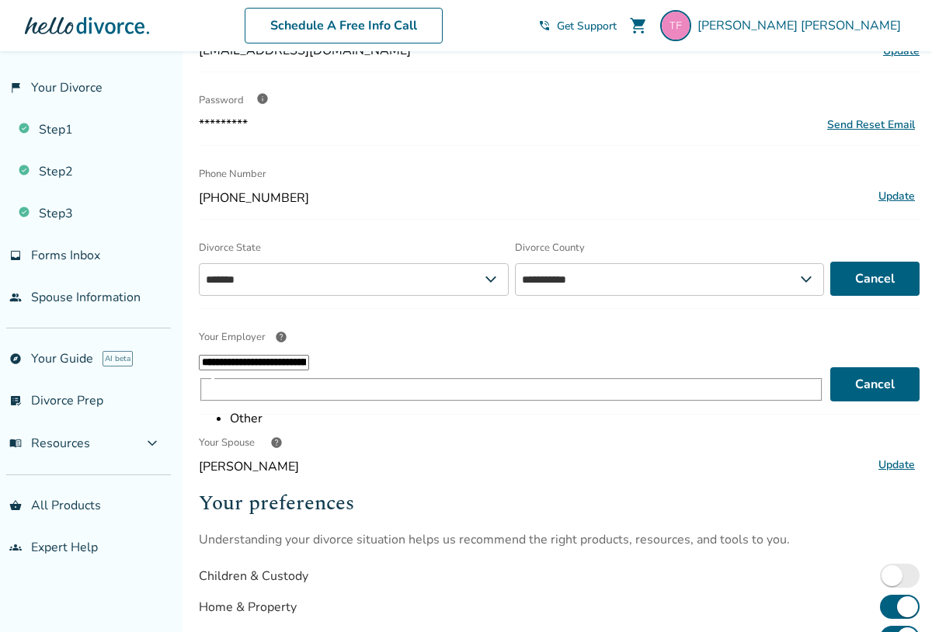
type input "**********"
click at [896, 455] on button "Update" at bounding box center [897, 465] width 46 height 20
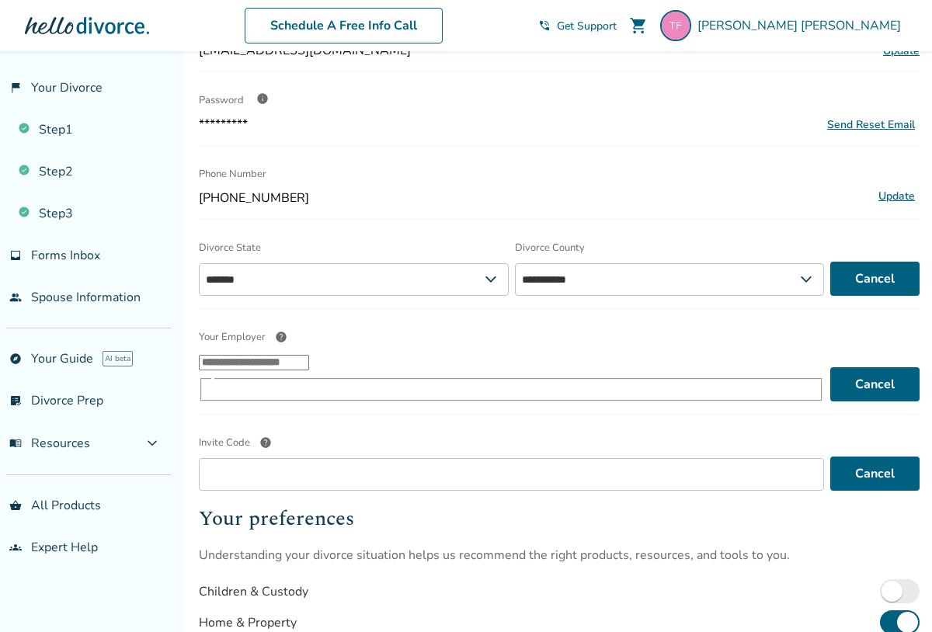
click at [309, 364] on input "Your Employer help ​" at bounding box center [254, 363] width 110 height 16
click at [573, 419] on li "Other" at bounding box center [527, 418] width 595 height 17
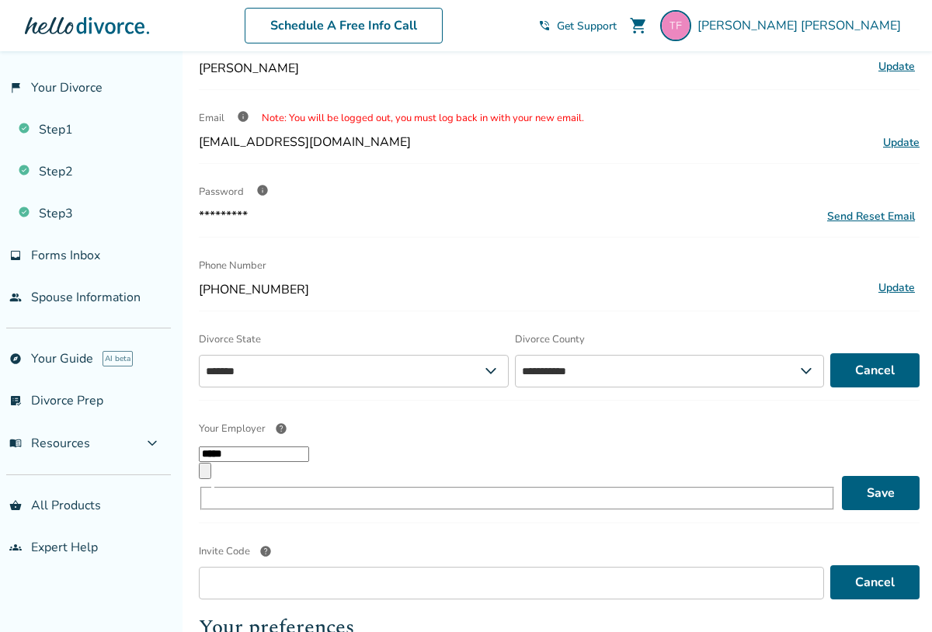
scroll to position [80, 0]
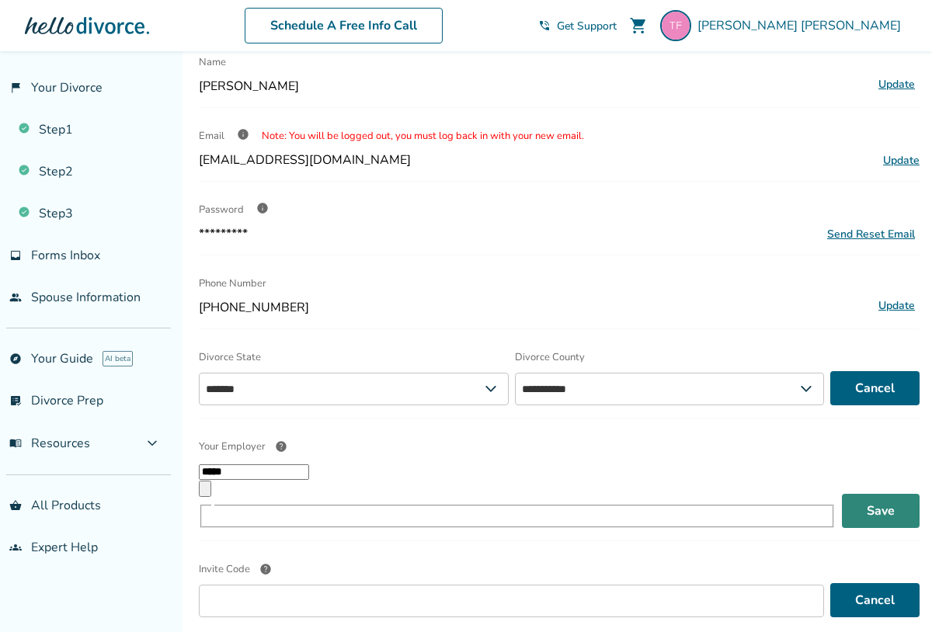
type input "*****"
click at [853, 494] on button "Save" at bounding box center [881, 511] width 78 height 34
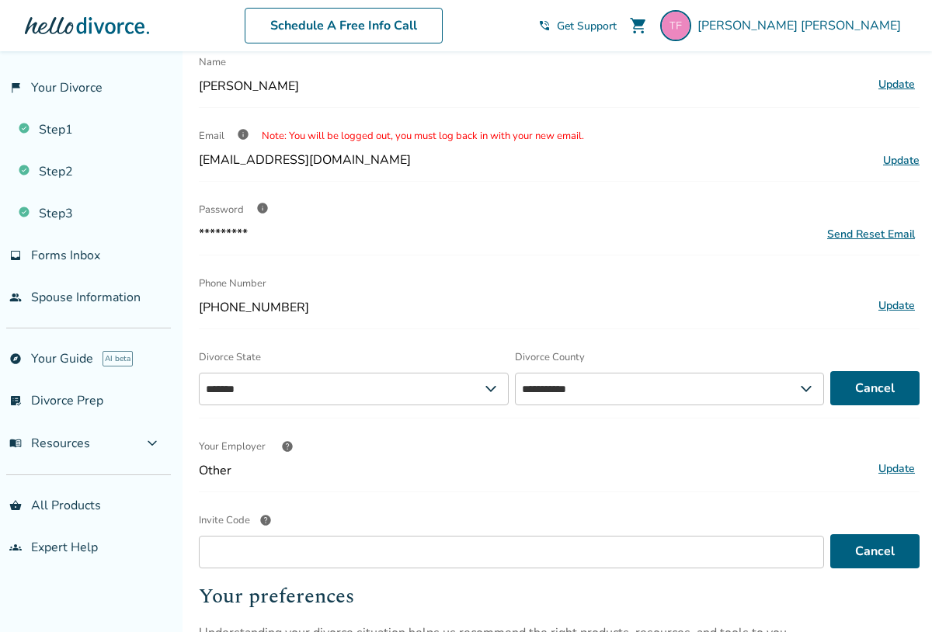
click at [886, 466] on button "Update" at bounding box center [897, 469] width 46 height 20
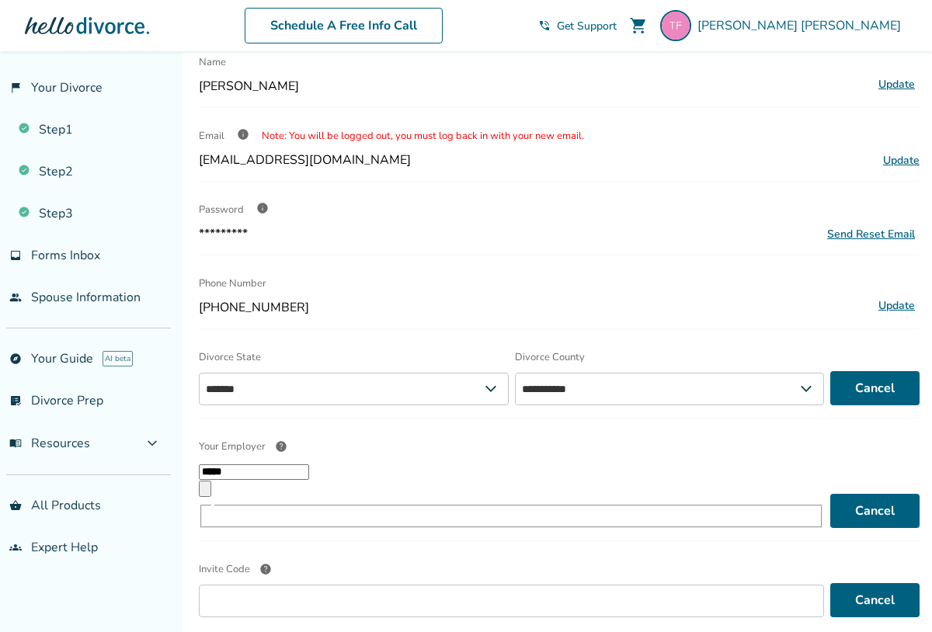
click at [309, 480] on input "*****" at bounding box center [254, 473] width 110 height 16
type input "*****"
click at [863, 554] on div "Invite Code help Cancel" at bounding box center [559, 586] width 721 height 64
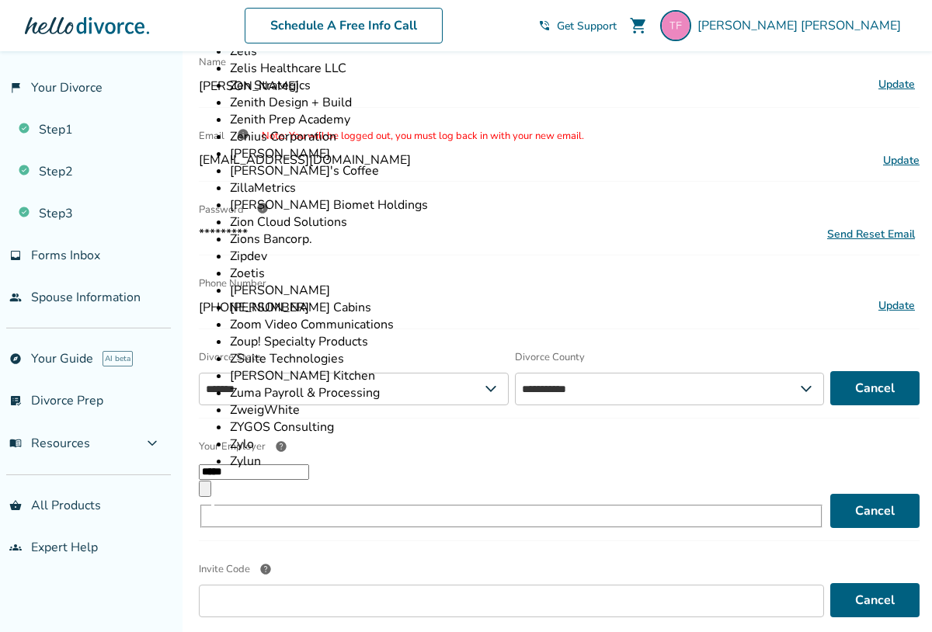
drag, startPoint x: 815, startPoint y: 493, endPoint x: 825, endPoint y: 409, distance: 84.5
click at [825, 409] on div "**********" at bounding box center [559, 458] width 721 height 925
click at [897, 356] on div "**********" at bounding box center [559, 374] width 721 height 64
click at [887, 308] on button "Update" at bounding box center [897, 306] width 46 height 20
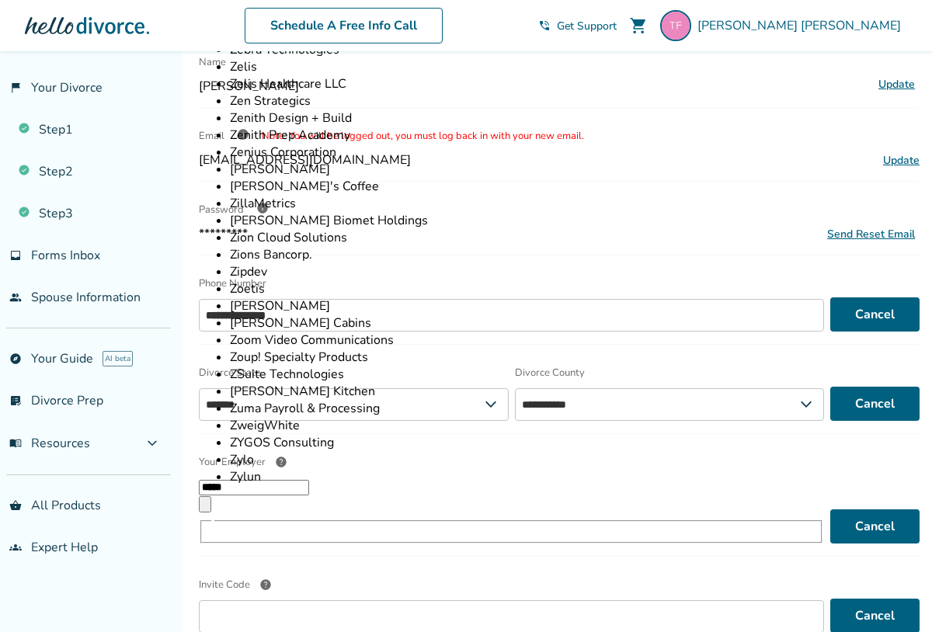
click at [814, 182] on div "**********" at bounding box center [559, 466] width 721 height 940
click at [728, 113] on div "**********" at bounding box center [559, 466] width 721 height 940
click at [847, 569] on div "Invite Code help Cancel" at bounding box center [559, 601] width 721 height 64
click at [855, 413] on button "Cancel" at bounding box center [875, 404] width 89 height 34
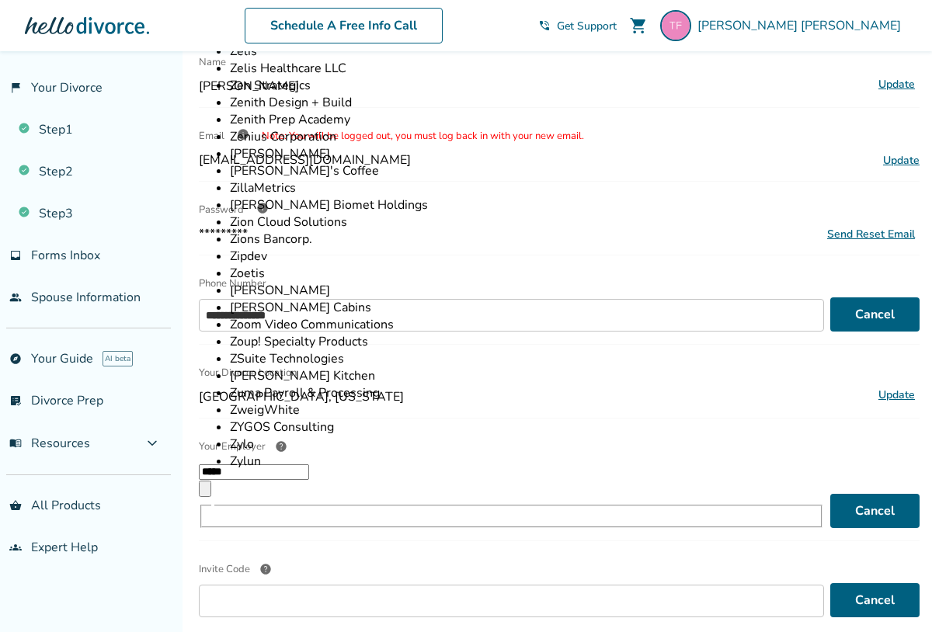
click at [309, 480] on input "*****" at bounding box center [254, 473] width 110 height 16
click at [854, 494] on button "Cancel" at bounding box center [875, 511] width 89 height 34
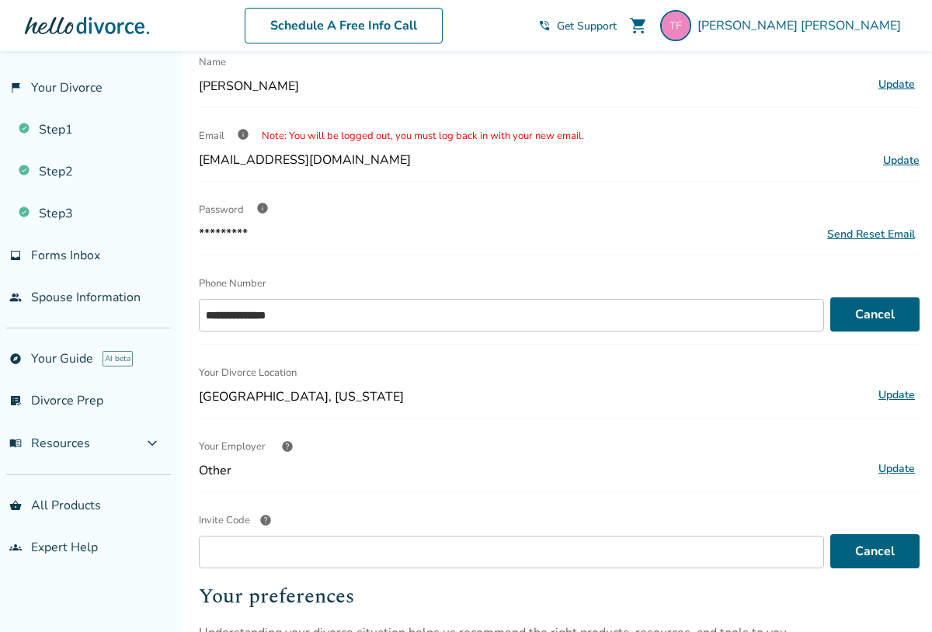
click at [893, 469] on button "Update" at bounding box center [897, 469] width 46 height 20
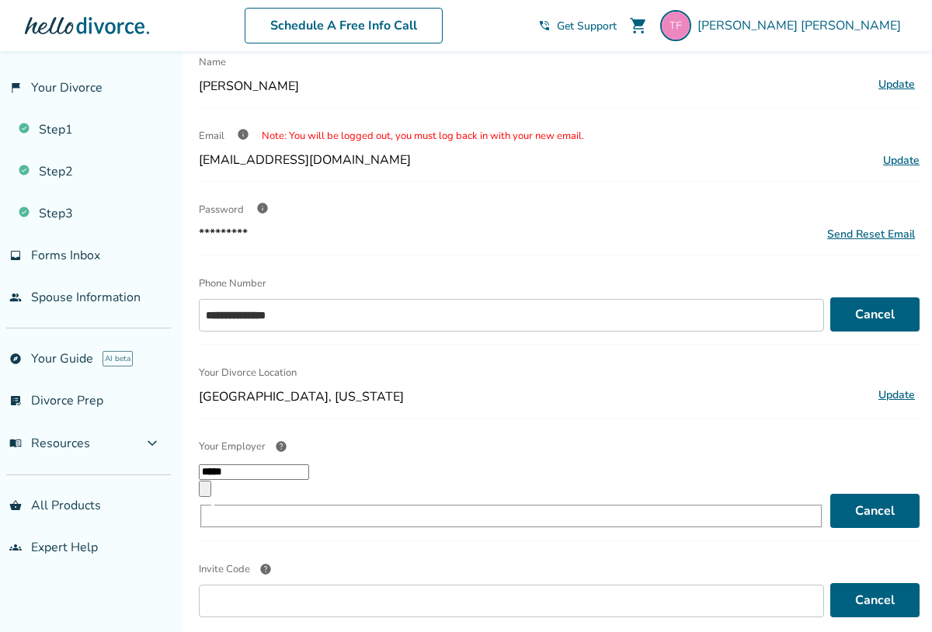
click at [309, 480] on input "*****" at bounding box center [254, 473] width 110 height 16
type input "*****"
click at [869, 494] on button "Cancel" at bounding box center [875, 511] width 89 height 34
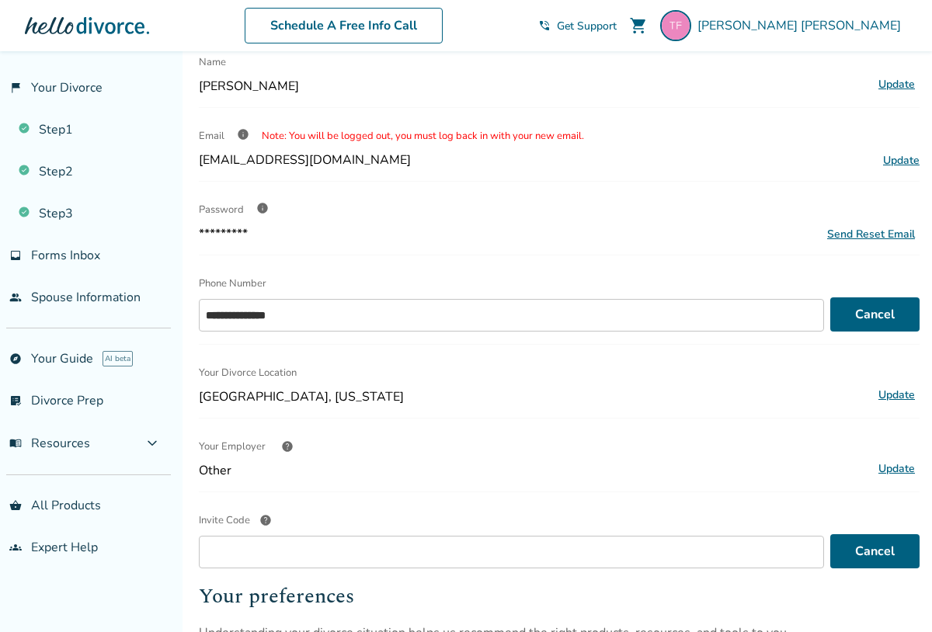
click at [897, 467] on button "Update" at bounding box center [897, 469] width 46 height 20
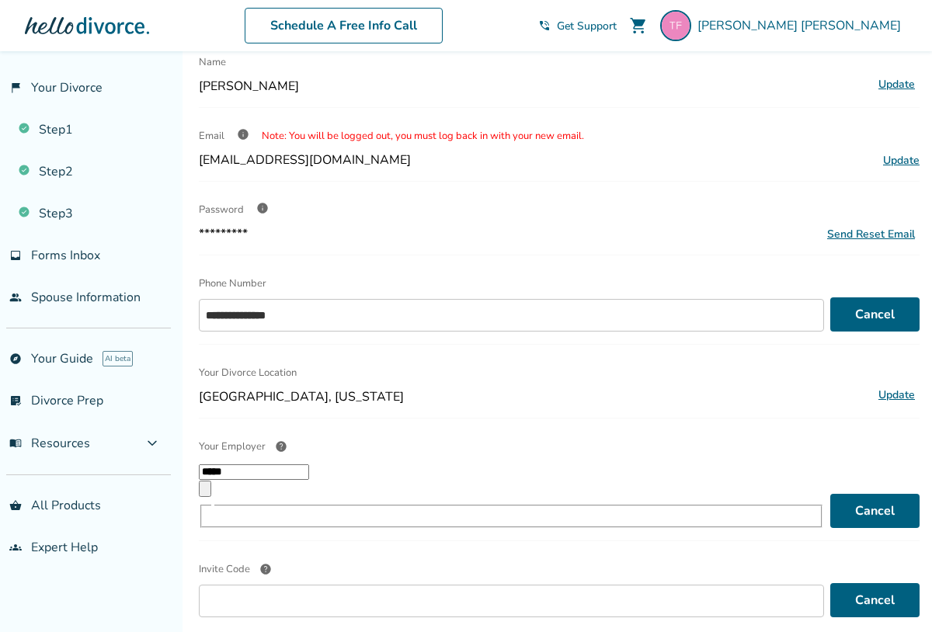
click at [309, 480] on input "*****" at bounding box center [254, 473] width 110 height 16
type input "*****"
click at [764, 420] on div "**********" at bounding box center [559, 458] width 721 height 925
drag, startPoint x: 812, startPoint y: 526, endPoint x: 813, endPoint y: 492, distance: 34.2
click at [813, 492] on div "**********" at bounding box center [559, 458] width 721 height 925
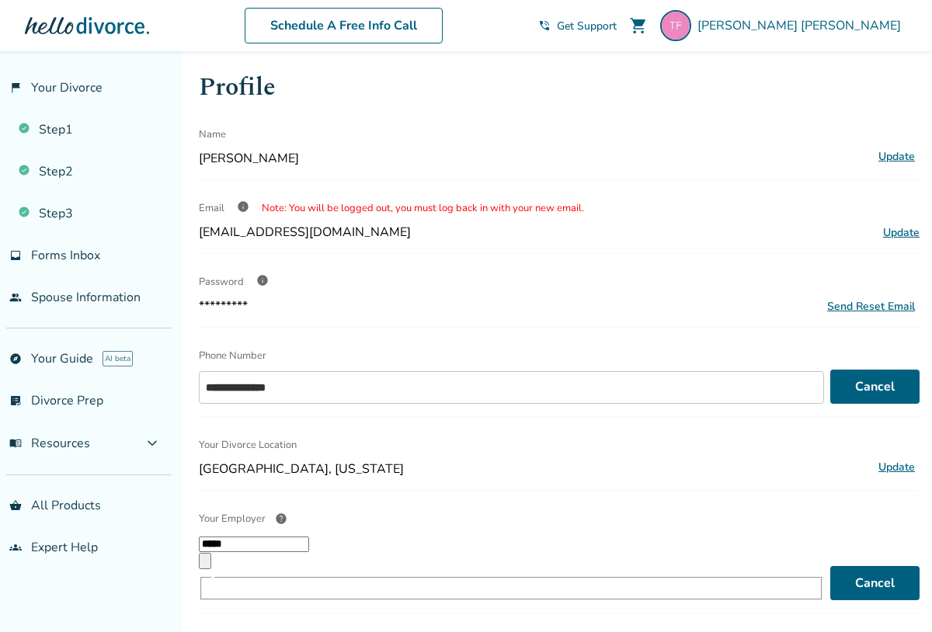
scroll to position [0, 0]
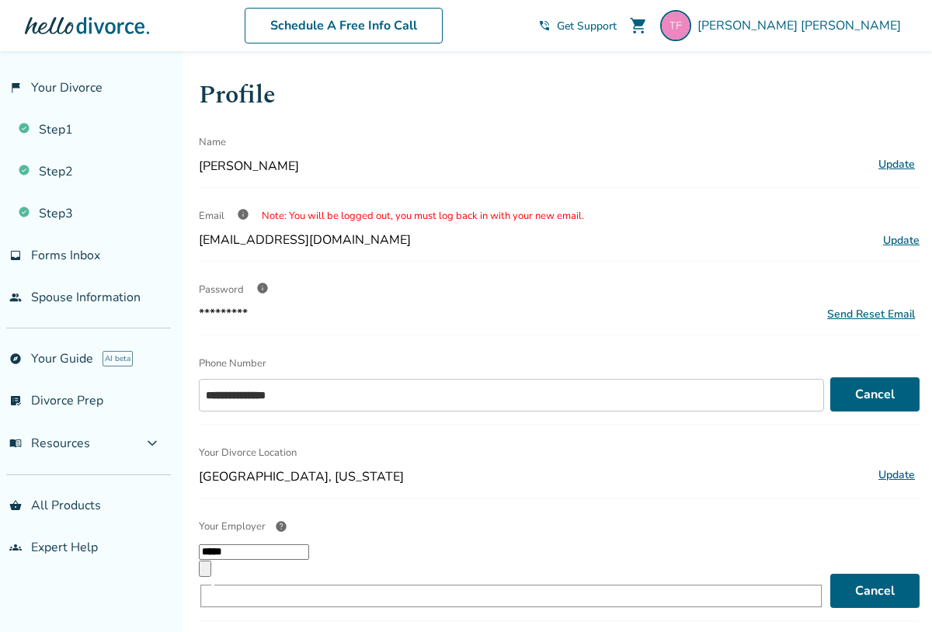
click at [653, 162] on span "[PERSON_NAME]" at bounding box center [533, 166] width 669 height 17
click at [827, 22] on span "[PERSON_NAME]" at bounding box center [803, 25] width 210 height 17
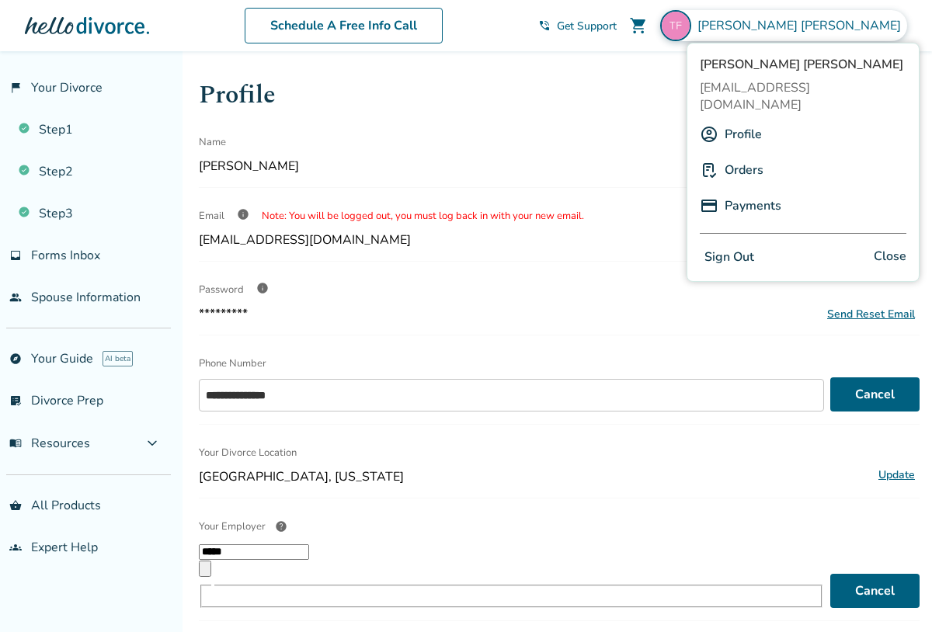
click at [752, 120] on link "Profile" at bounding box center [743, 135] width 37 height 30
click at [712, 125] on img at bounding box center [709, 134] width 19 height 19
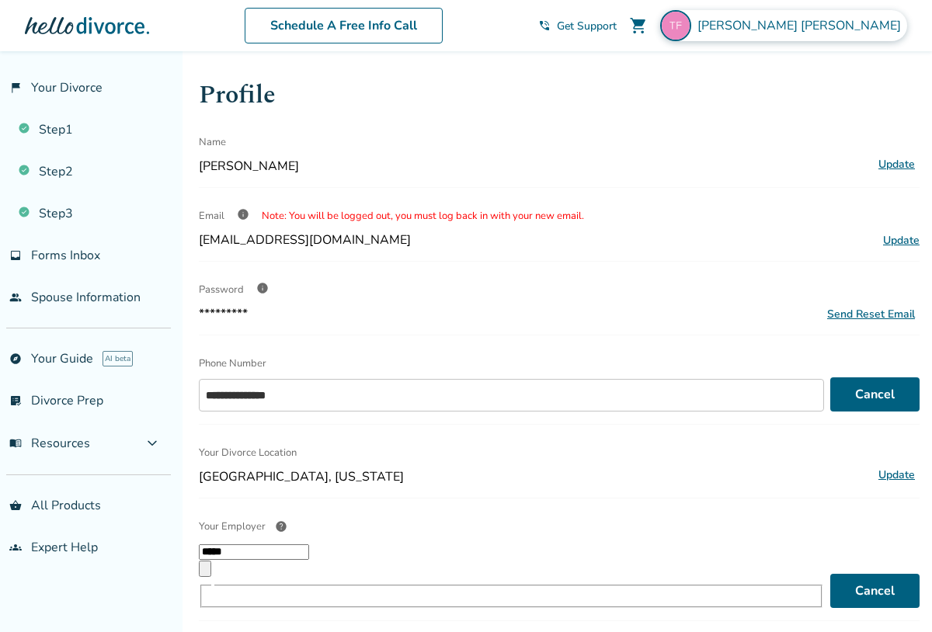
click at [862, 21] on span "[PERSON_NAME]" at bounding box center [803, 25] width 210 height 17
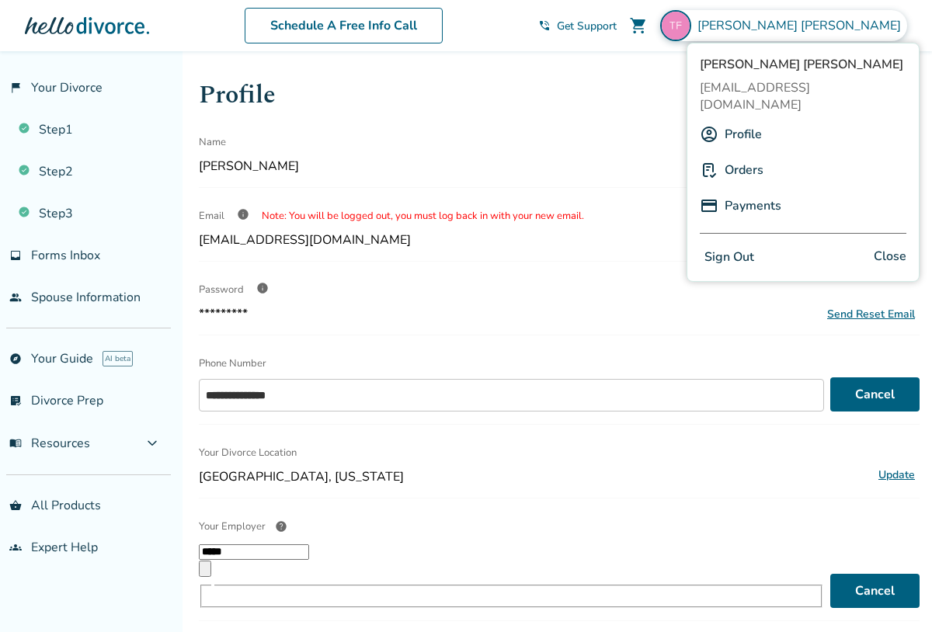
click at [735, 121] on link "Profile" at bounding box center [743, 135] width 37 height 30
click at [322, 298] on div "Password info" at bounding box center [559, 289] width 721 height 31
